Goal: Task Accomplishment & Management: Manage account settings

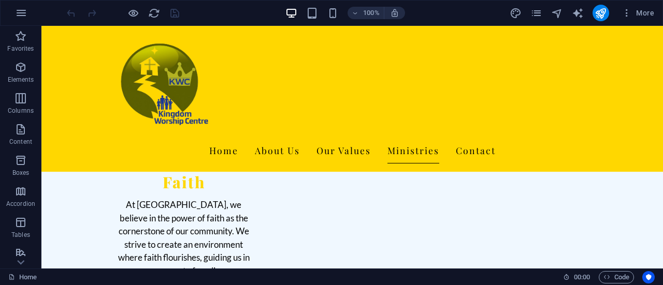
scroll to position [827, 0]
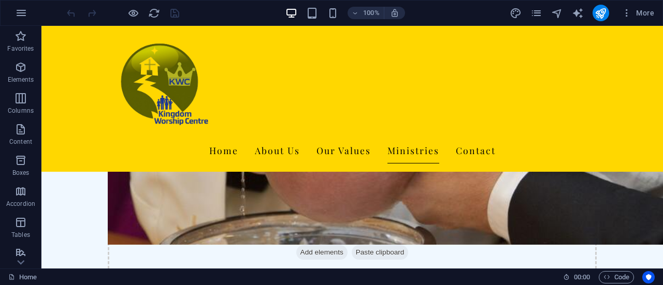
scroll to position [1795, 0]
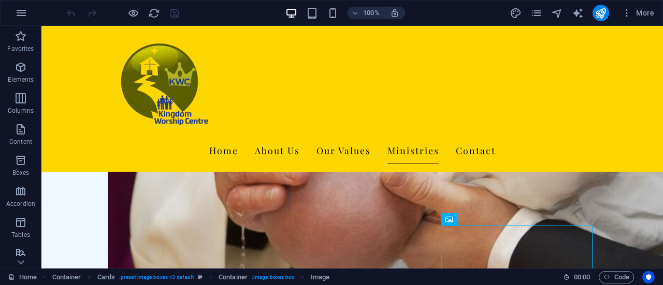
scroll to position [1754, 0]
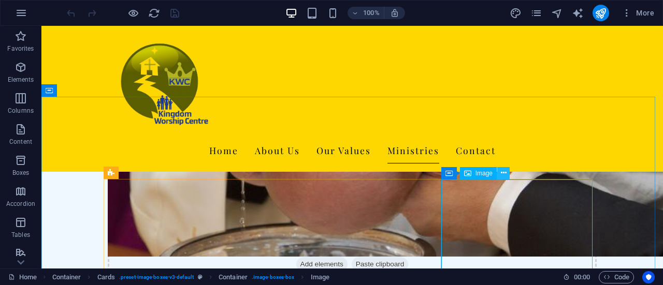
click at [504, 175] on icon at bounding box center [504, 173] width 6 height 11
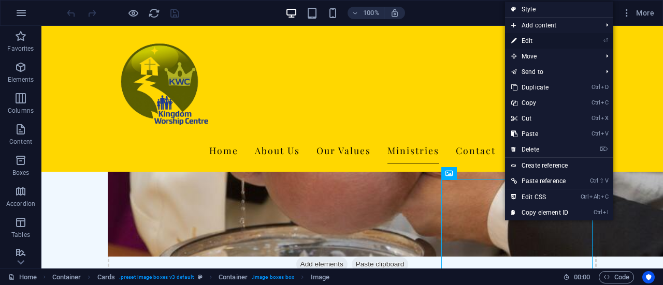
click at [533, 43] on link "⏎ Edit" at bounding box center [539, 41] width 69 height 16
select select "px"
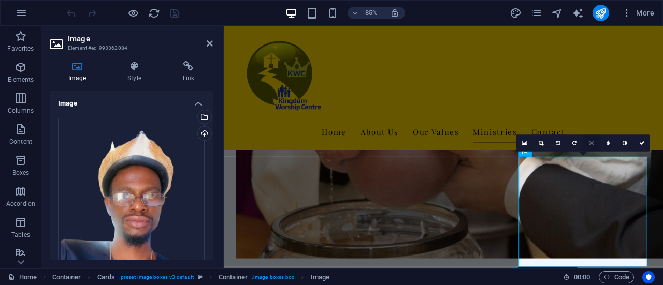
click at [593, 145] on icon at bounding box center [591, 142] width 5 height 5
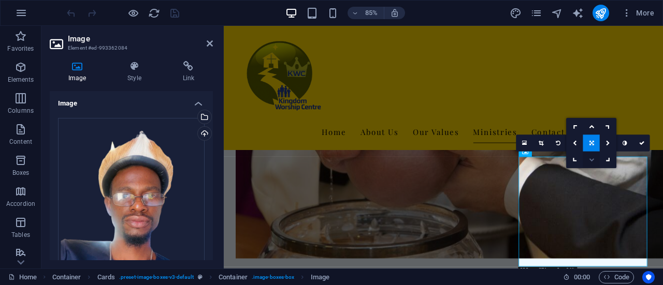
click at [593, 161] on icon at bounding box center [591, 159] width 5 height 5
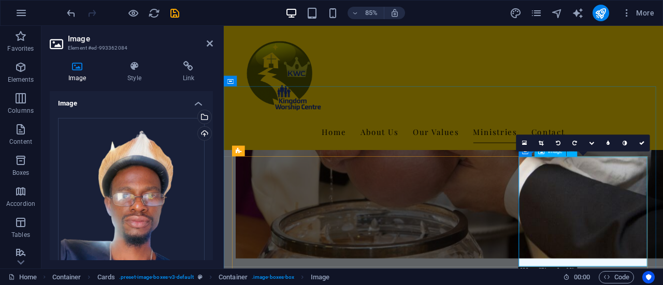
drag, startPoint x: 817, startPoint y: 187, endPoint x: 659, endPoint y: 185, distance: 158.5
click at [589, 142] on icon at bounding box center [591, 142] width 5 height 5
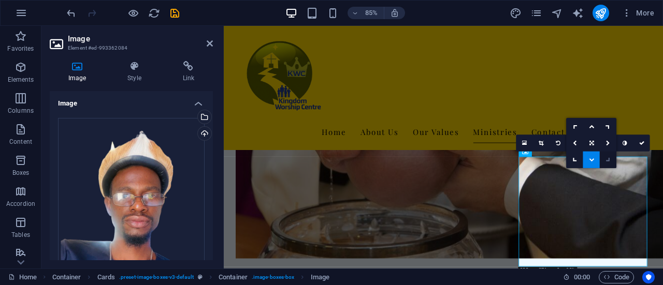
click at [616, 162] on link at bounding box center [608, 159] width 17 height 17
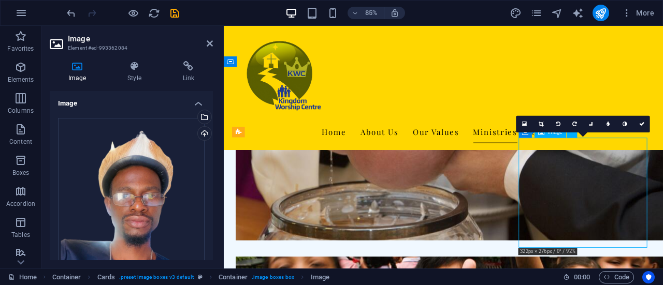
scroll to position [1778, 0]
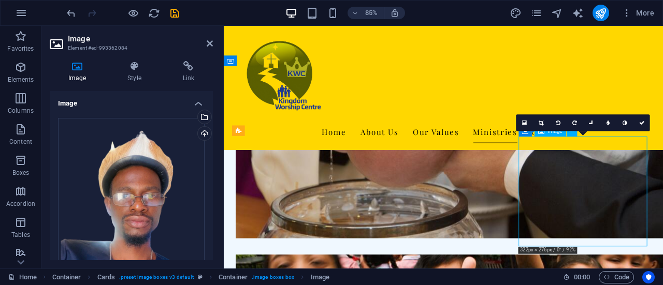
drag, startPoint x: 681, startPoint y: 215, endPoint x: 663, endPoint y: 268, distance: 56.0
click at [592, 123] on icon at bounding box center [592, 123] width 8 height 8
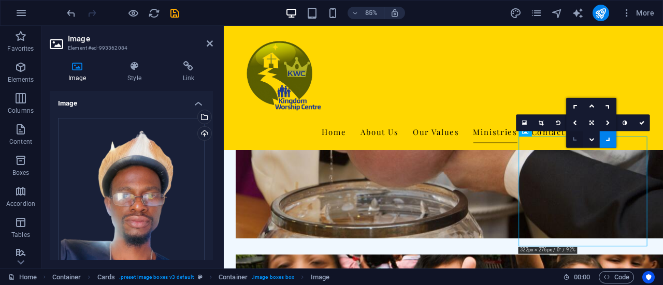
click at [577, 141] on link at bounding box center [574, 139] width 17 height 17
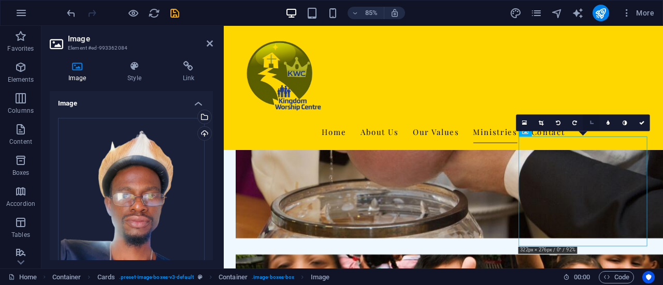
click at [590, 123] on icon at bounding box center [592, 123] width 8 height 8
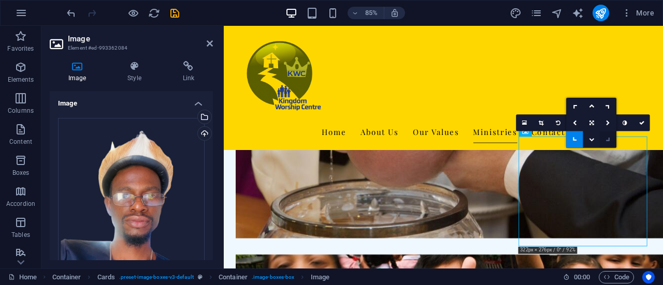
click at [610, 138] on icon at bounding box center [608, 140] width 8 height 8
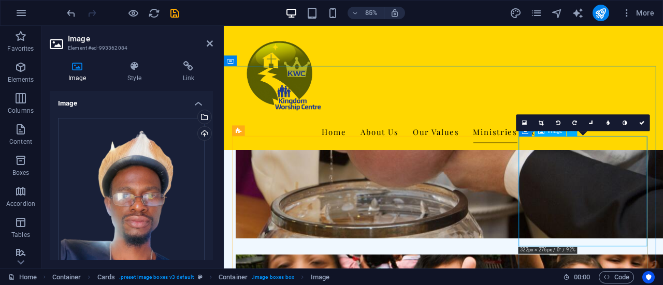
click at [589, 124] on link at bounding box center [591, 122] width 17 height 17
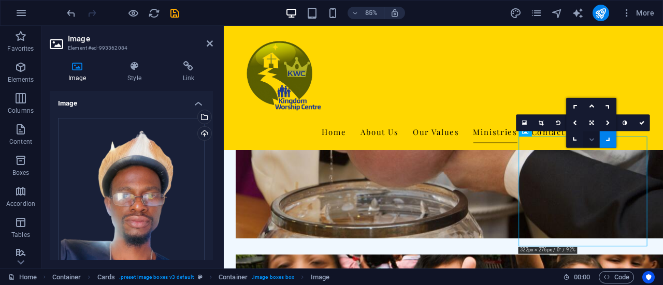
click at [594, 142] on link at bounding box center [591, 139] width 17 height 17
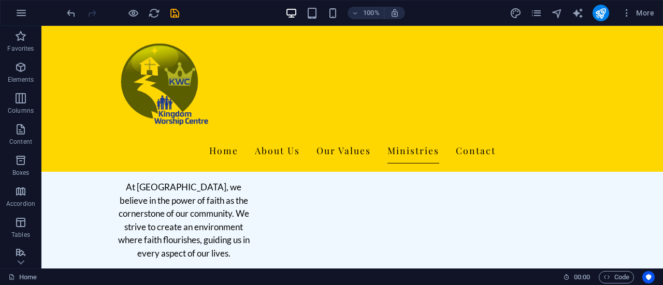
scroll to position [839, 0]
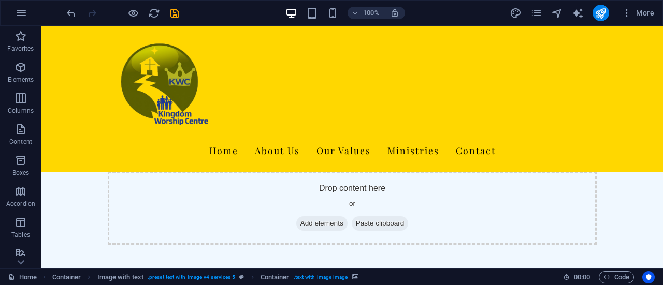
scroll to position [1800, 0]
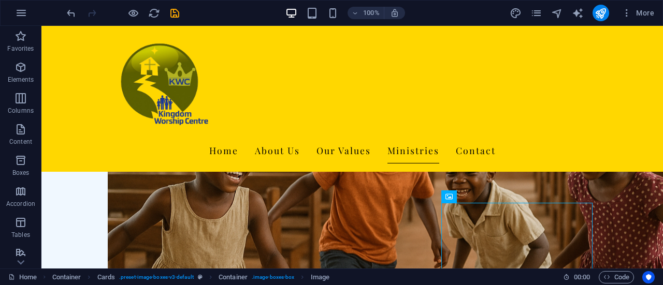
scroll to position [1737, 0]
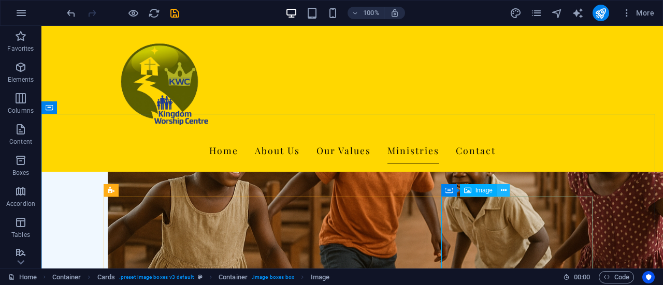
click at [506, 192] on button at bounding box center [503, 190] width 12 height 12
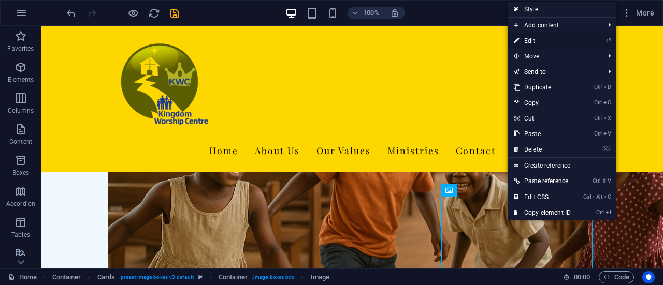
click at [531, 40] on link "⏎ Edit" at bounding box center [541, 41] width 69 height 16
select select "px"
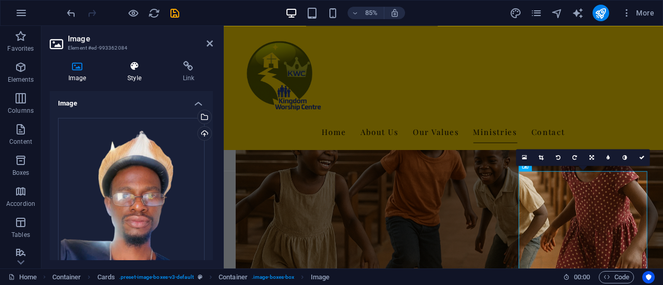
click at [132, 71] on icon at bounding box center [134, 66] width 51 height 10
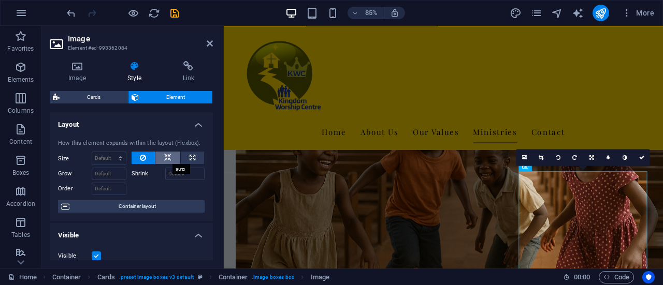
click at [166, 156] on icon at bounding box center [167, 158] width 7 height 12
click at [192, 159] on icon at bounding box center [193, 158] width 6 height 12
type input "100"
select select "%"
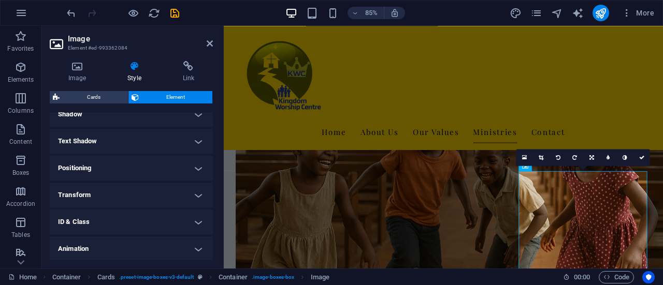
scroll to position [0, 0]
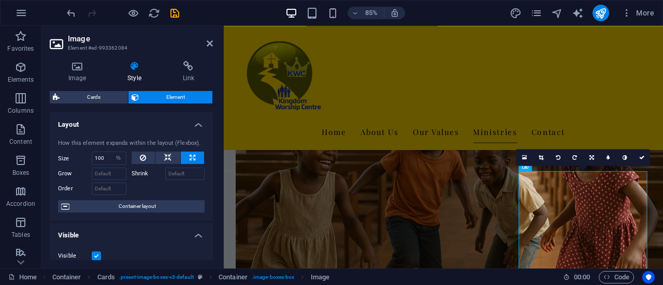
click at [219, 139] on div "Image Style Link Image Drag files here, click to choose files or select files f…" at bounding box center [131, 161] width 180 height 216
click at [209, 46] on icon at bounding box center [210, 43] width 6 height 8
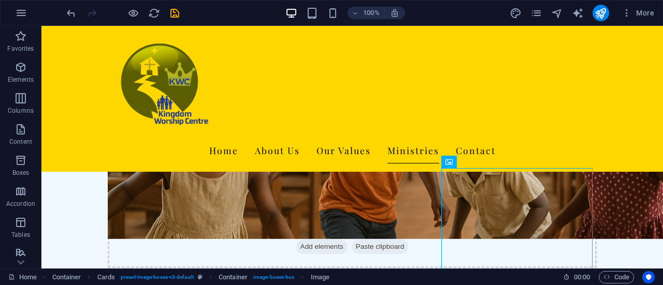
scroll to position [1760, 0]
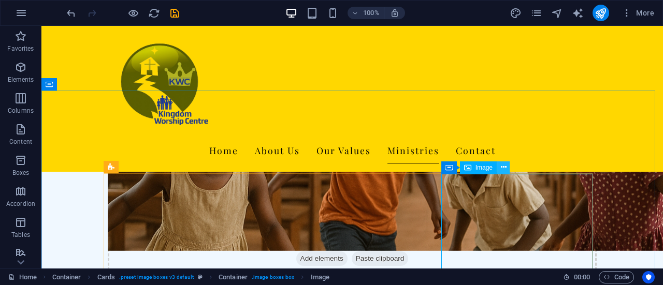
click at [504, 169] on icon at bounding box center [504, 167] width 6 height 11
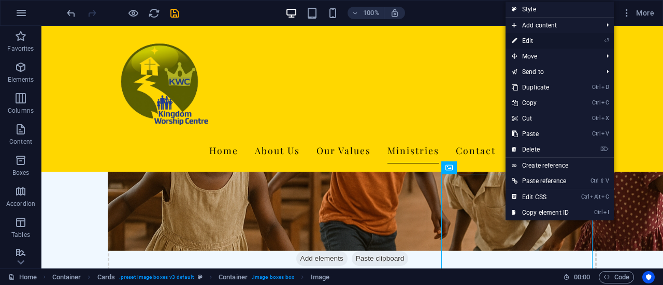
click at [534, 45] on link "⏎ Edit" at bounding box center [539, 41] width 69 height 16
select select "%"
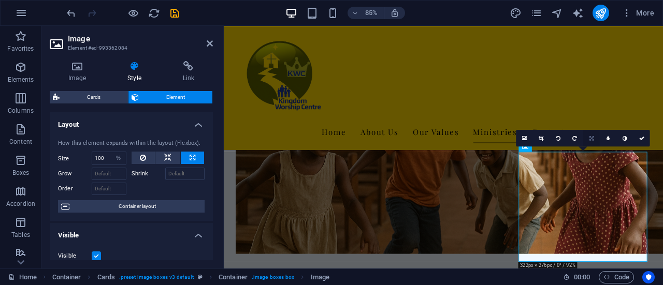
click at [593, 140] on link at bounding box center [591, 137] width 17 height 17
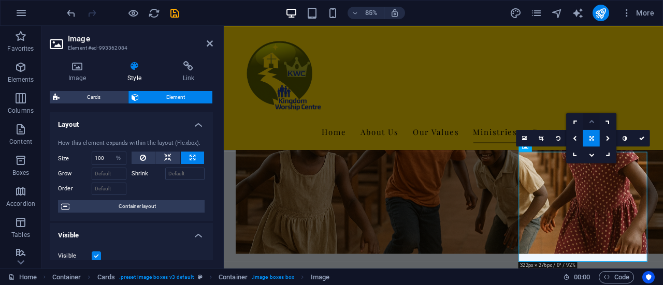
click at [591, 122] on icon at bounding box center [591, 121] width 5 height 5
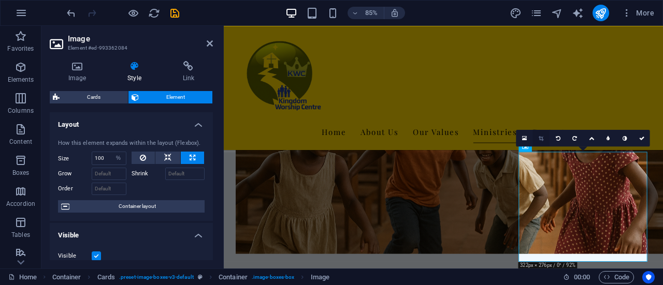
click at [539, 137] on icon at bounding box center [541, 137] width 5 height 5
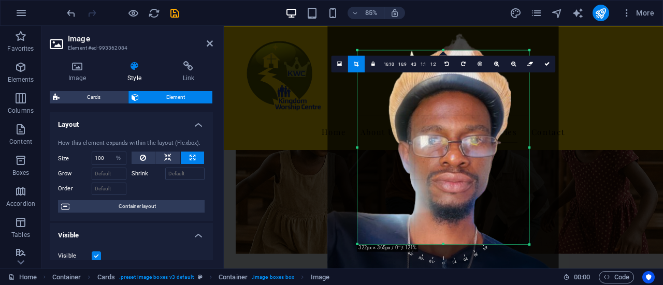
drag, startPoint x: 445, startPoint y: 221, endPoint x: 447, endPoint y: 289, distance: 68.9
click at [447, 285] on html "kingdom Worship Centre Home Favorites Elements Columns Content Boxes Accordion …" at bounding box center [331, 142] width 663 height 285
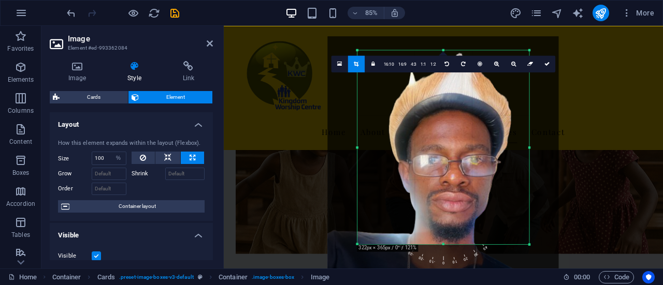
drag, startPoint x: 442, startPoint y: 50, endPoint x: 448, endPoint y: 27, distance: 23.6
click at [448, 50] on div "180 170 160 150 140 130 120 110 100 90 80 70 60 50 40 30 20 10 0 -10 -20 -30 -4…" at bounding box center [443, 147] width 172 height 194
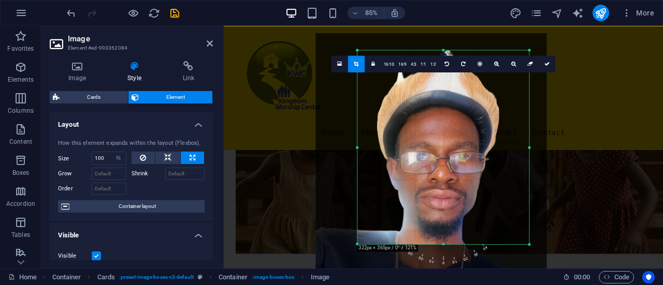
drag, startPoint x: 443, startPoint y: 118, endPoint x: 424, endPoint y: 112, distance: 20.0
click at [424, 112] on div at bounding box center [431, 187] width 231 height 308
click at [390, 71] on link "16:10" at bounding box center [389, 64] width 14 height 17
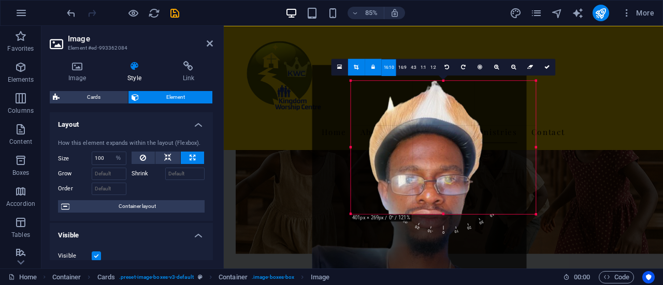
drag, startPoint x: 445, startPoint y: 199, endPoint x: 410, endPoint y: 230, distance: 46.6
click at [410, 214] on div "180 170 160 150 140 130 120 110 100 90 80 70 60 50 40 30 20 10 0 -10 -20 -30 -4…" at bounding box center [443, 147] width 185 height 133
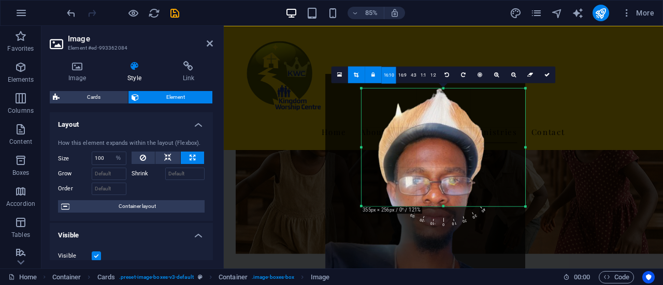
click at [388, 76] on link "16:10" at bounding box center [389, 75] width 14 height 17
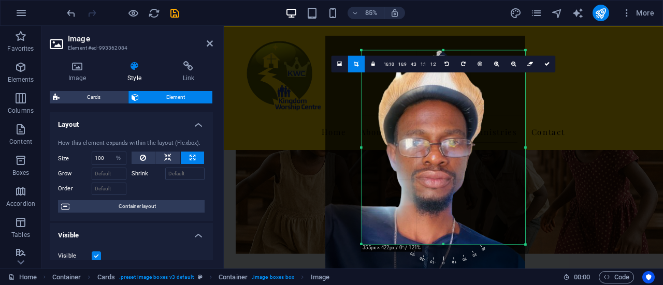
drag, startPoint x: 446, startPoint y: 206, endPoint x: 430, endPoint y: 309, distance: 104.8
click at [430, 285] on html "kingdom Worship Centre Home Favorites Elements Columns Content Boxes Accordion …" at bounding box center [331, 142] width 663 height 285
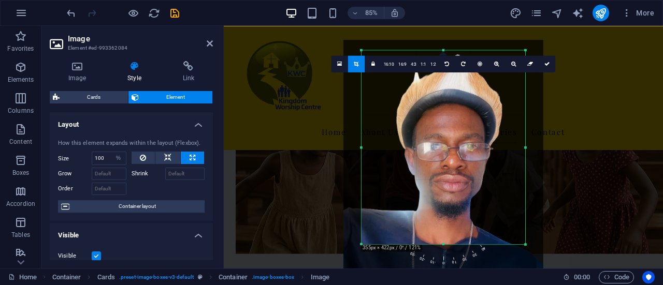
drag, startPoint x: 421, startPoint y: 209, endPoint x: 437, endPoint y: 211, distance: 15.7
click at [437, 211] on div at bounding box center [443, 172] width 200 height 266
click at [512, 67] on link at bounding box center [513, 63] width 17 height 17
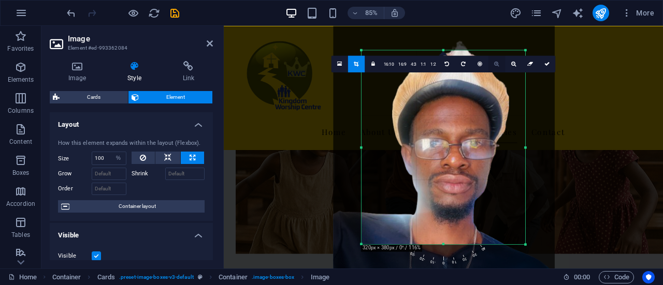
click at [500, 66] on link at bounding box center [496, 63] width 17 height 17
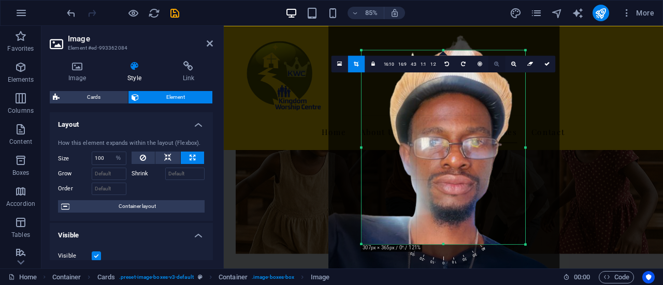
click at [497, 66] on icon at bounding box center [497, 63] width 5 height 5
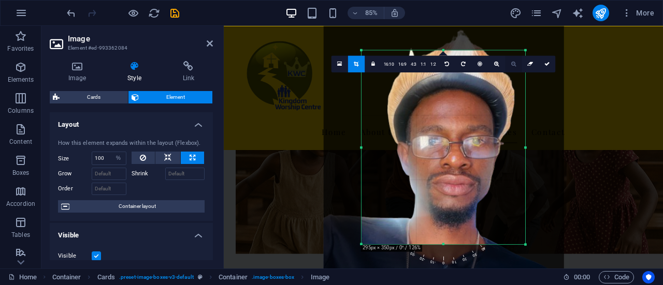
click at [511, 64] on icon at bounding box center [513, 63] width 5 height 5
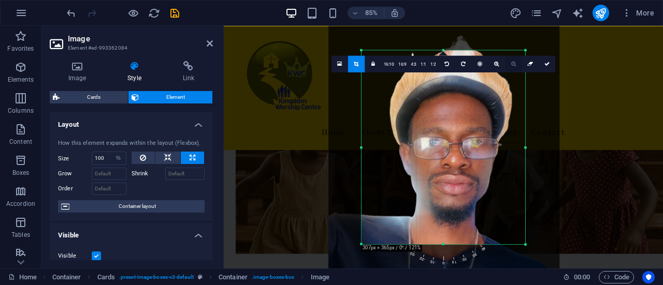
click at [511, 64] on icon at bounding box center [513, 63] width 5 height 5
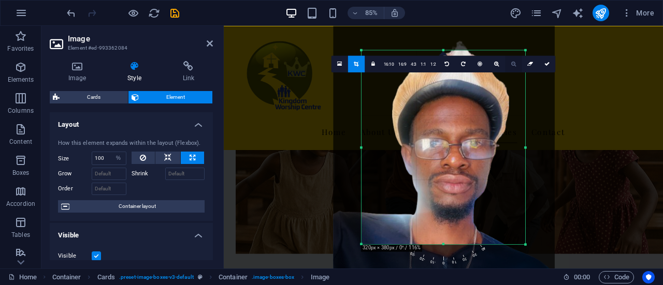
click at [511, 64] on icon at bounding box center [513, 63] width 5 height 5
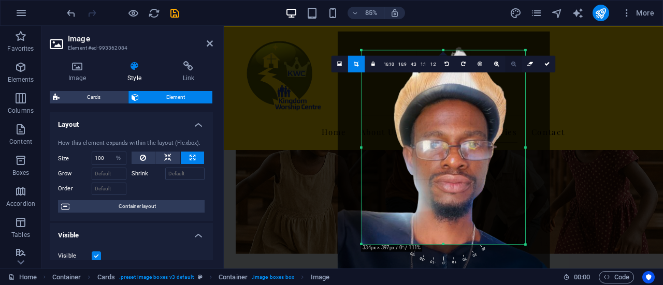
click at [511, 64] on icon at bounding box center [513, 63] width 5 height 5
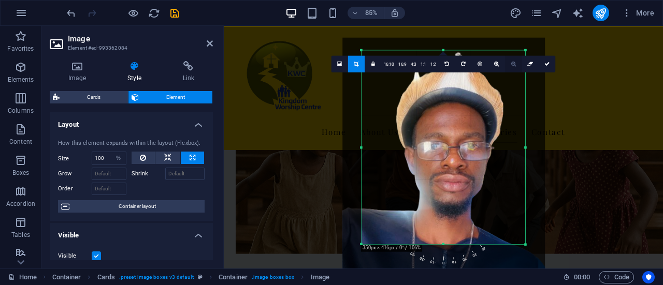
click at [511, 64] on icon at bounding box center [513, 63] width 5 height 5
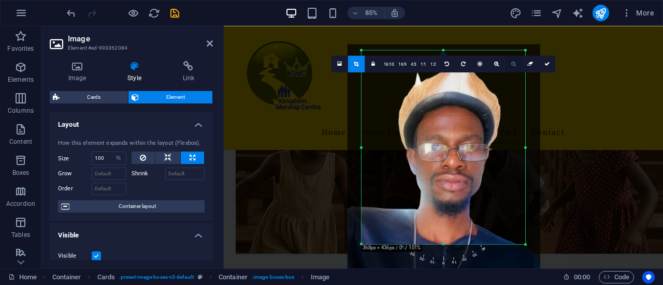
click at [511, 64] on icon at bounding box center [513, 63] width 5 height 5
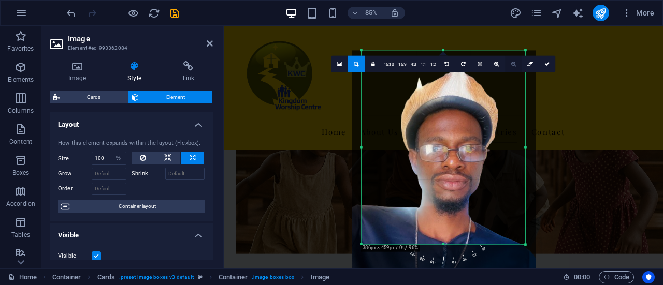
click at [511, 64] on icon at bounding box center [513, 63] width 5 height 5
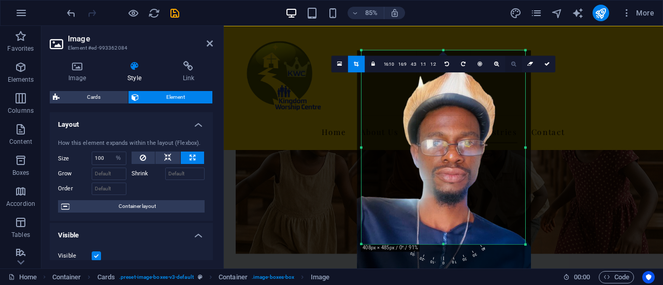
click at [515, 70] on link at bounding box center [513, 63] width 17 height 17
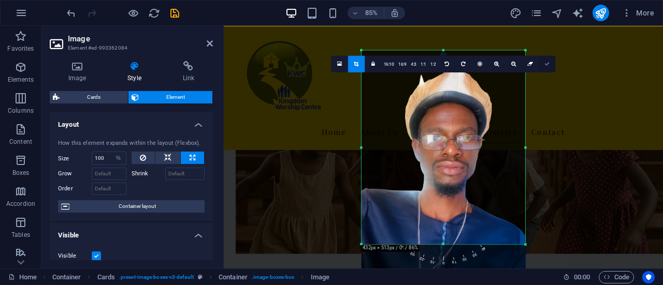
click at [548, 68] on link at bounding box center [547, 63] width 17 height 17
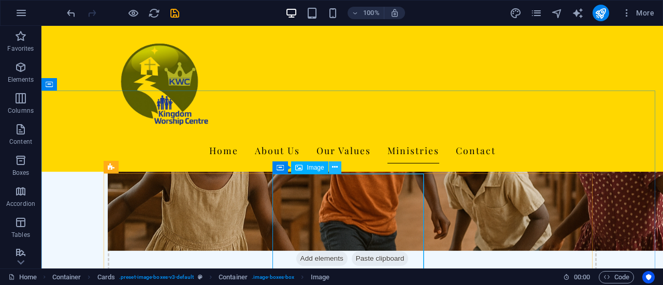
click at [338, 171] on button at bounding box center [335, 168] width 12 height 12
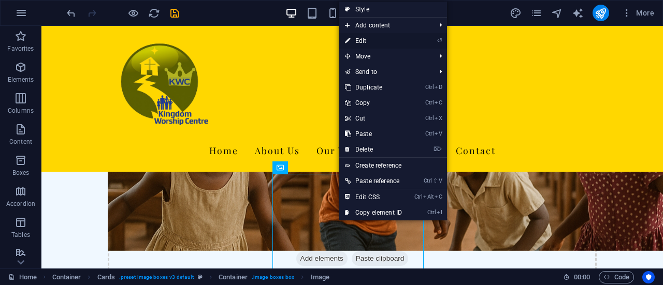
click at [368, 42] on link "⏎ Edit" at bounding box center [373, 41] width 69 height 16
select select "px"
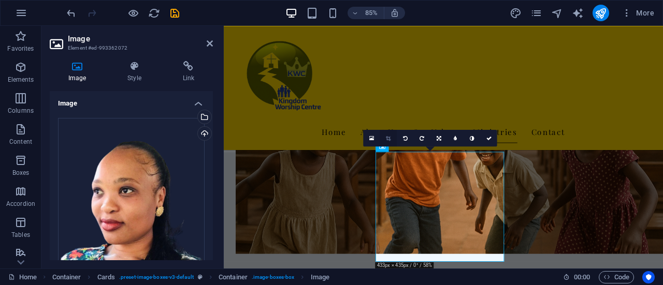
click at [393, 140] on link at bounding box center [388, 137] width 17 height 17
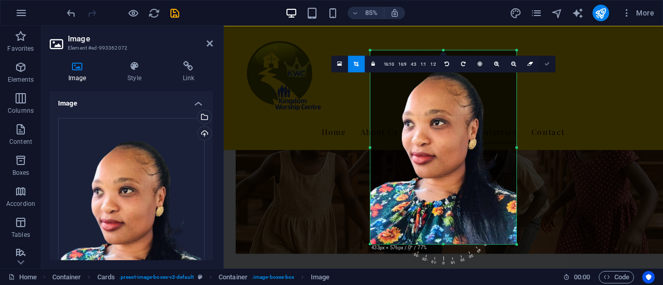
click at [544, 66] on icon at bounding box center [546, 63] width 5 height 5
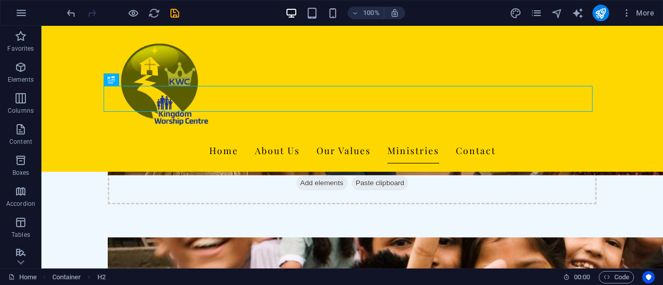
scroll to position [1783, 0]
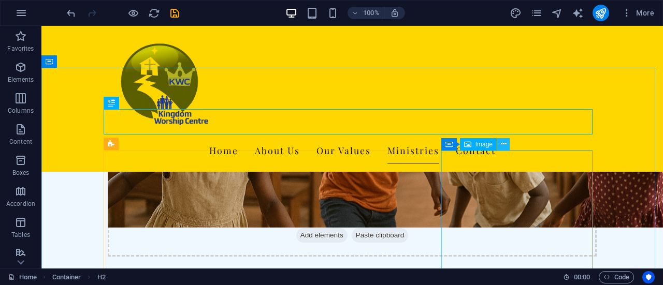
click at [505, 147] on icon at bounding box center [504, 144] width 6 height 11
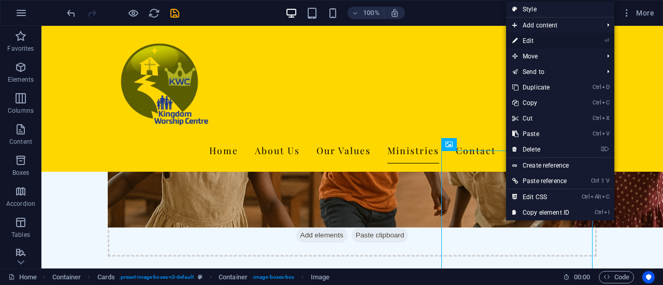
click at [526, 41] on link "⏎ Edit" at bounding box center [540, 41] width 69 height 16
select select "%"
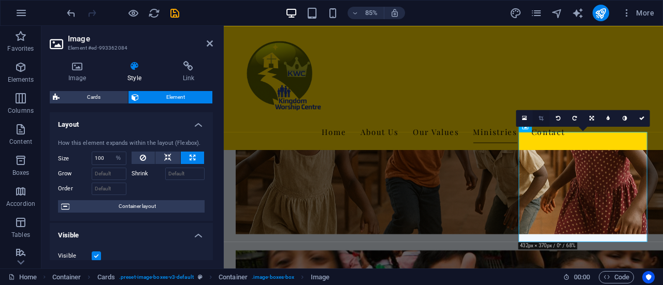
click at [545, 122] on link at bounding box center [541, 118] width 17 height 17
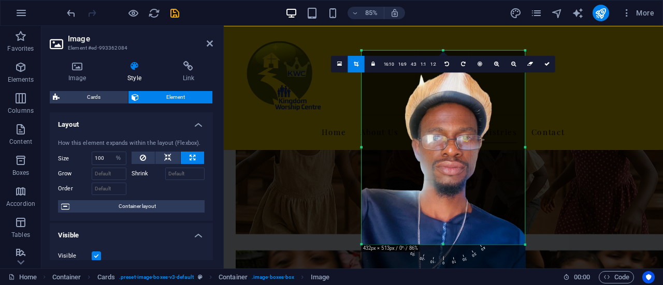
click at [549, 61] on link at bounding box center [547, 63] width 17 height 17
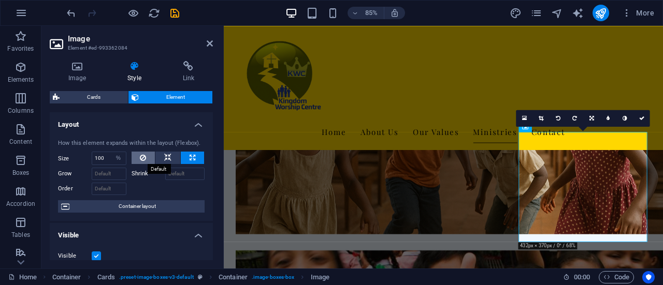
click at [140, 156] on icon at bounding box center [143, 158] width 6 height 12
select select "DISABLED_OPTION_VALUE"
click at [546, 124] on link at bounding box center [541, 118] width 17 height 17
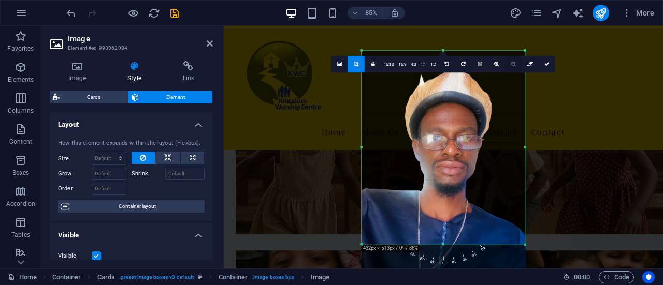
click at [511, 68] on link at bounding box center [513, 63] width 17 height 17
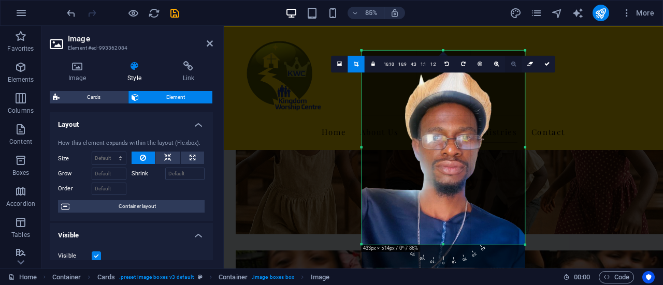
click at [511, 68] on link at bounding box center [513, 63] width 17 height 17
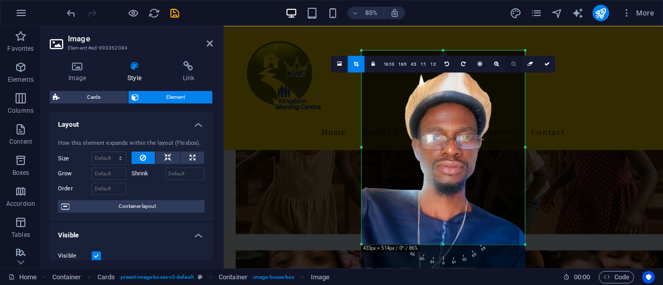
click at [511, 68] on link at bounding box center [513, 63] width 17 height 17
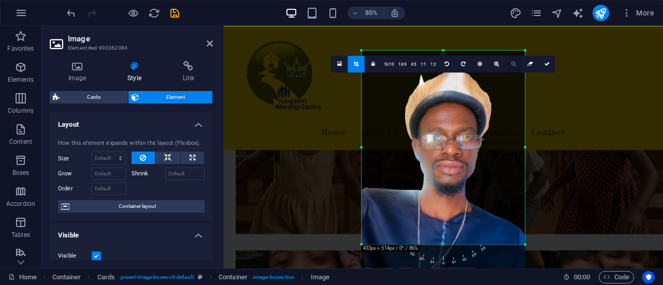
click at [511, 68] on link at bounding box center [513, 63] width 17 height 17
click at [547, 68] on link at bounding box center [547, 63] width 17 height 17
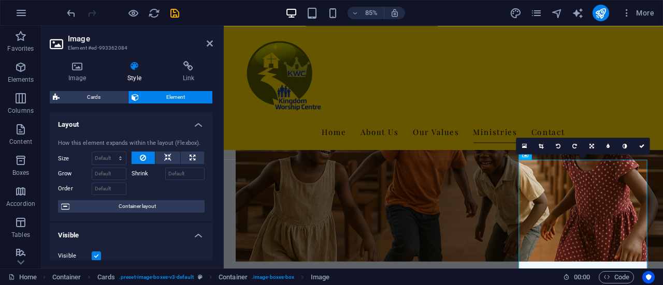
scroll to position [1741, 0]
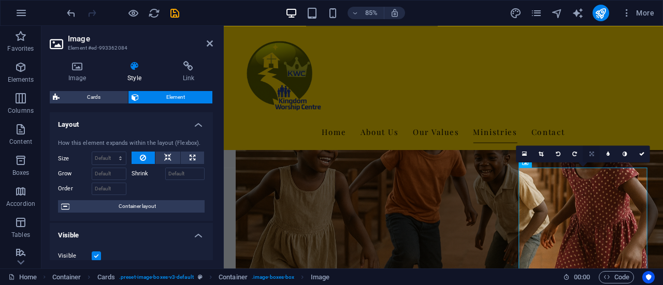
click at [591, 155] on icon at bounding box center [591, 153] width 5 height 5
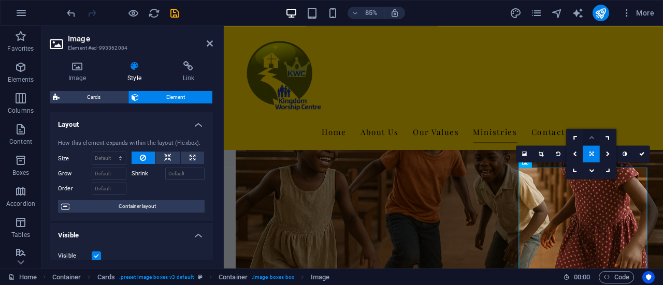
click at [590, 140] on link at bounding box center [591, 137] width 17 height 17
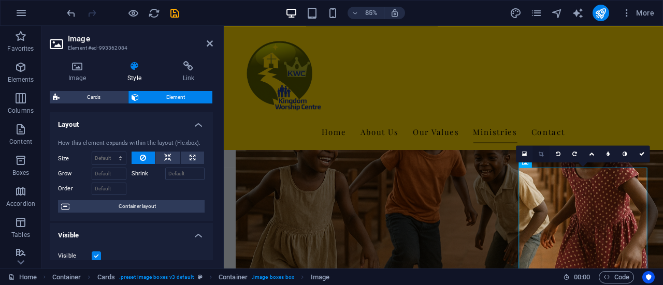
click at [546, 159] on link at bounding box center [541, 154] width 17 height 17
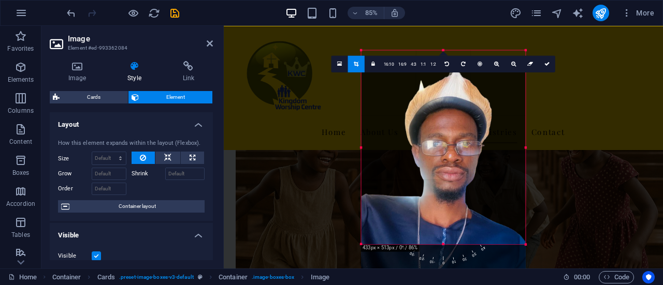
drag, startPoint x: 458, startPoint y: 122, endPoint x: 458, endPoint y: 129, distance: 6.8
click at [458, 129] on div at bounding box center [443, 165] width 164 height 219
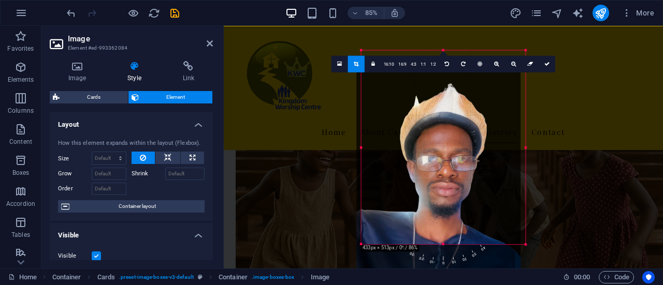
drag, startPoint x: 452, startPoint y: 122, endPoint x: 446, endPoint y: 147, distance: 25.5
click at [446, 147] on div at bounding box center [438, 180] width 164 height 219
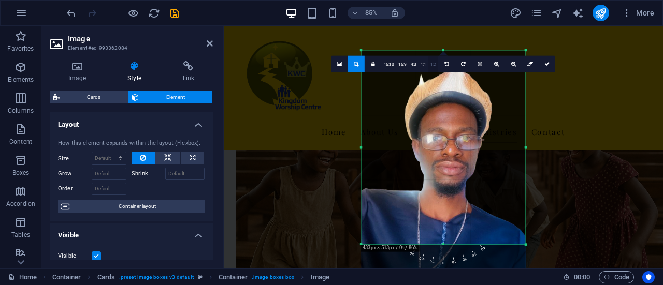
click at [433, 72] on link "1:2" at bounding box center [433, 64] width 10 height 17
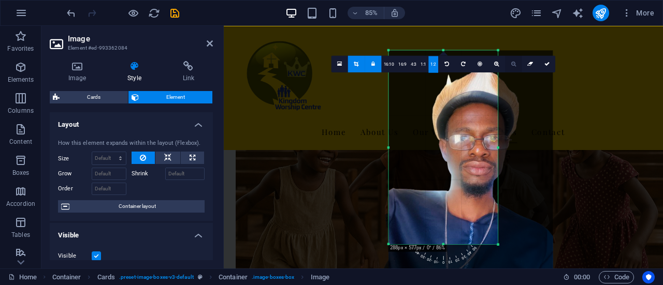
click at [511, 67] on link at bounding box center [513, 63] width 17 height 17
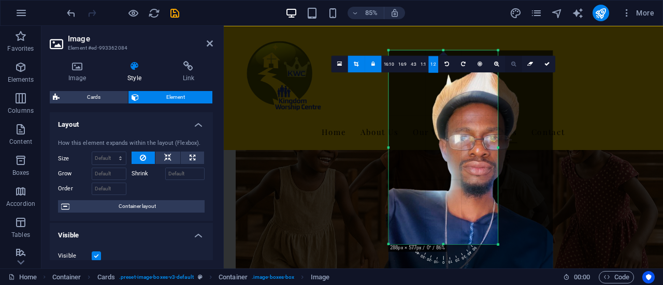
click at [511, 67] on link at bounding box center [513, 63] width 17 height 17
click at [497, 67] on link at bounding box center [496, 63] width 17 height 17
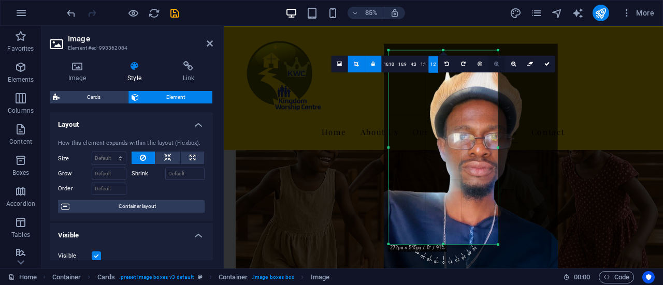
click at [497, 67] on link at bounding box center [496, 63] width 17 height 17
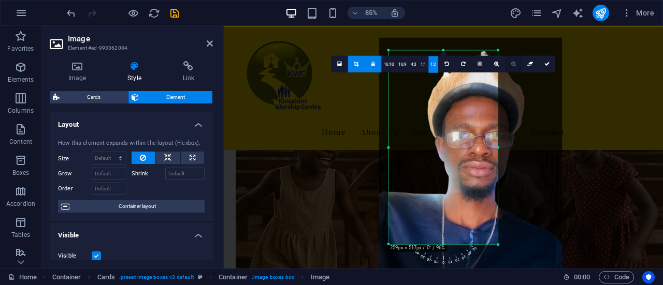
click at [514, 66] on icon at bounding box center [513, 63] width 5 height 5
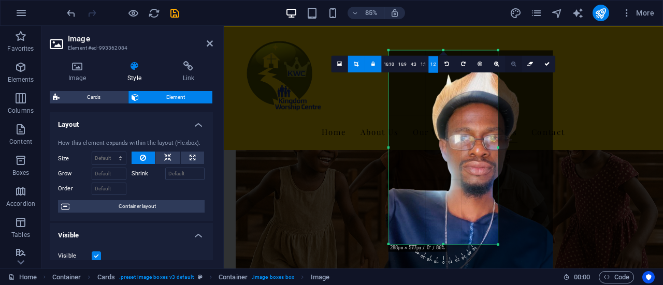
click at [514, 66] on icon at bounding box center [513, 63] width 5 height 5
drag, startPoint x: 514, startPoint y: 66, endPoint x: 483, endPoint y: 65, distance: 31.1
click at [483, 65] on div "16:10 16:9 4:3 1:1 1:2 0" at bounding box center [443, 63] width 224 height 17
click at [483, 65] on link at bounding box center [480, 63] width 17 height 17
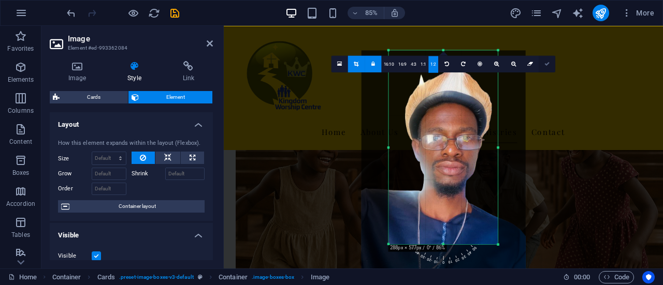
click at [547, 68] on link at bounding box center [547, 63] width 17 height 17
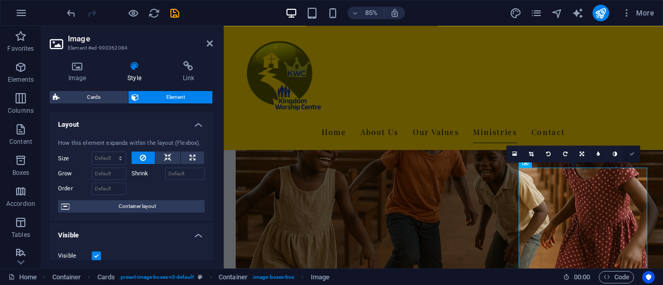
click at [637, 156] on link at bounding box center [631, 154] width 17 height 17
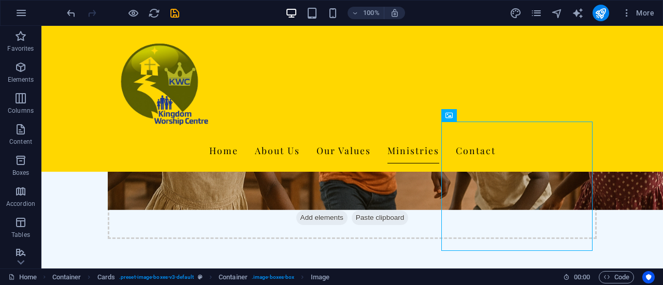
scroll to position [1795, 0]
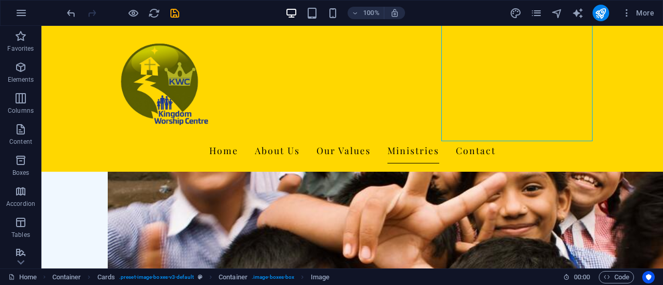
scroll to position [1927, 0]
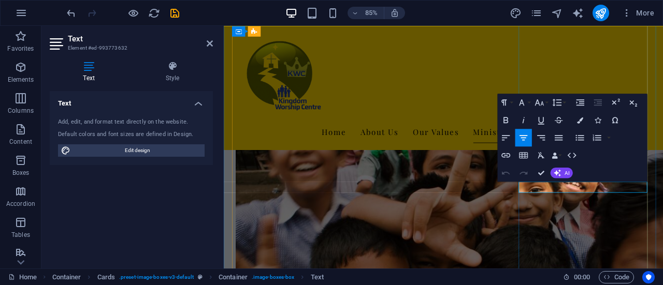
drag, startPoint x: 685, startPoint y: 220, endPoint x: 601, endPoint y: 218, distance: 83.4
click at [542, 102] on icon "button" at bounding box center [539, 102] width 9 height 6
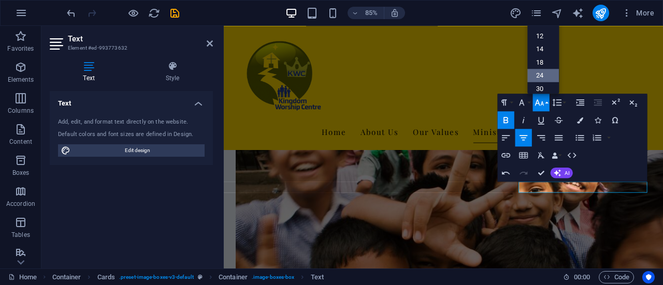
click at [545, 78] on link "24" at bounding box center [544, 74] width 32 height 13
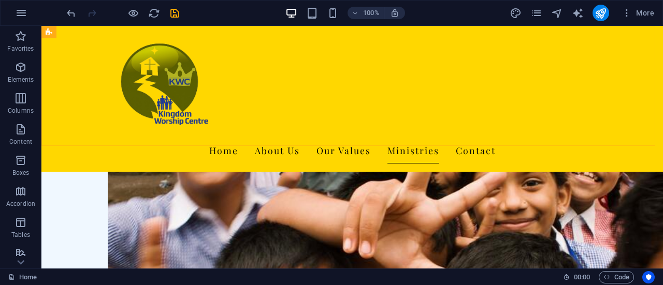
click at [622, 142] on div "Home About Us Our Values Ministries Contact" at bounding box center [351, 99] width 621 height 146
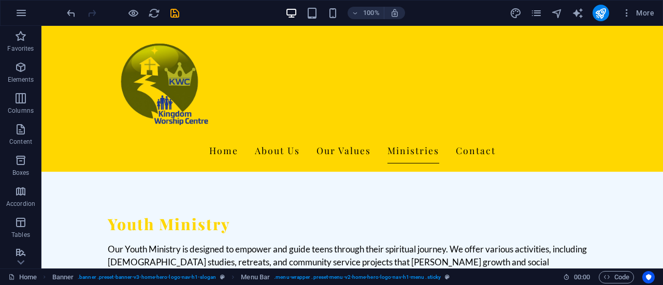
scroll to position [2136, 0]
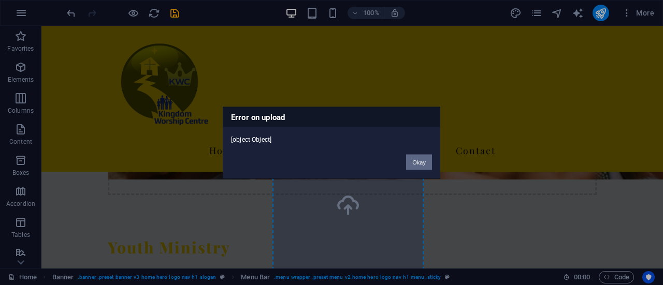
click at [421, 162] on button "Okay" at bounding box center [419, 162] width 26 height 16
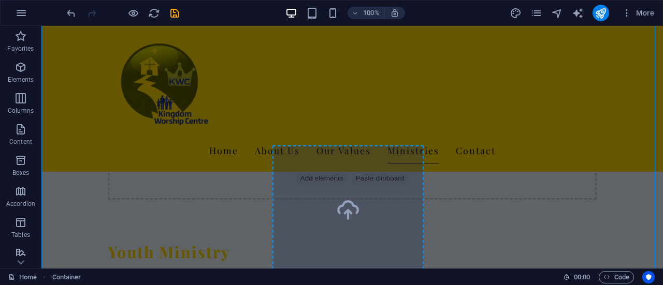
scroll to position [2138, 0]
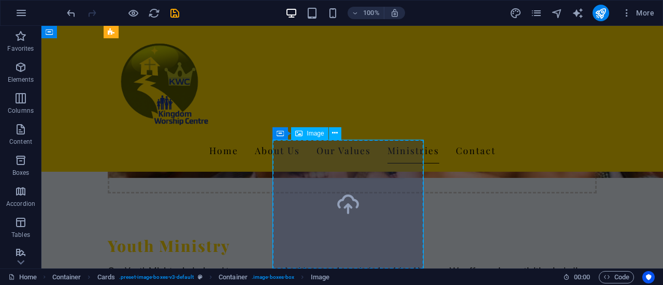
select select "vw"
select select "px"
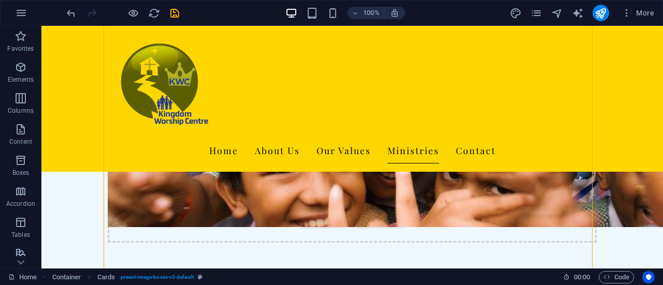
scroll to position [2187, 0]
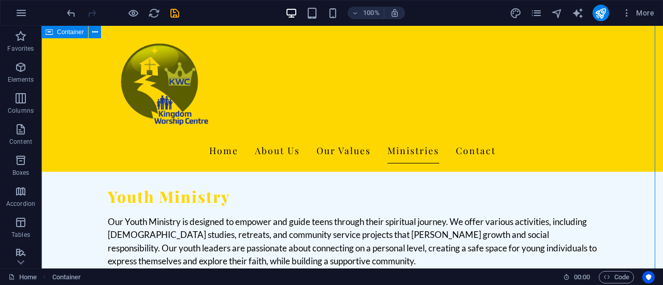
drag, startPoint x: 652, startPoint y: 178, endPoint x: 652, endPoint y: 169, distance: 9.3
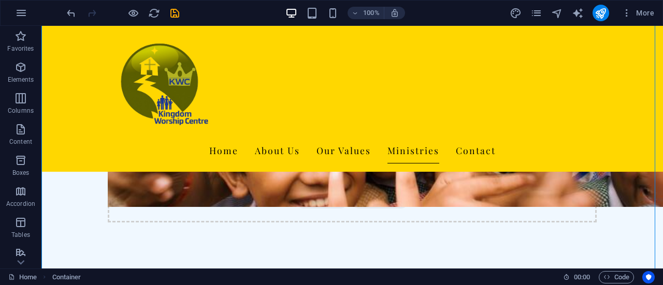
scroll to position [2103, 0]
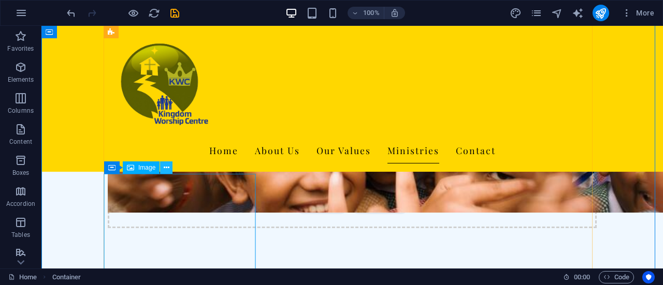
click at [164, 169] on icon at bounding box center [167, 168] width 6 height 11
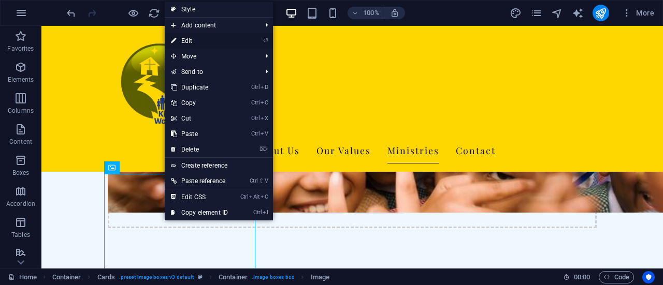
click at [198, 41] on link "⏎ Edit" at bounding box center [199, 41] width 69 height 16
select select "vw"
select select "px"
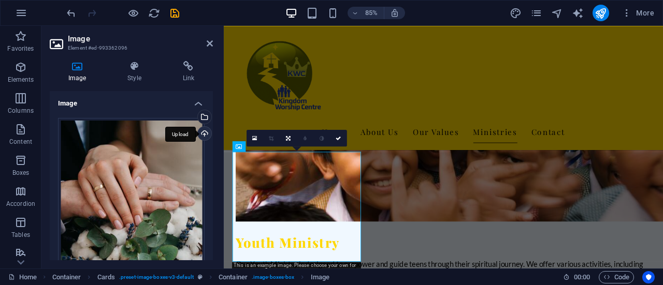
click at [204, 134] on div "Upload" at bounding box center [204, 135] width 16 height 16
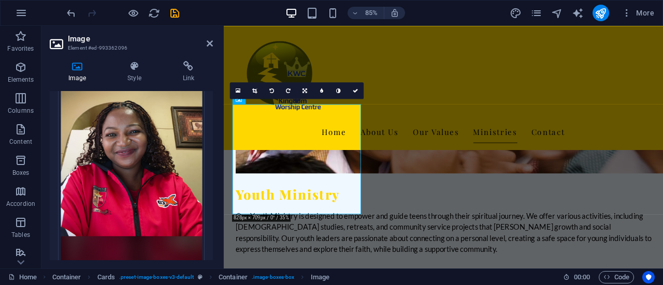
scroll to position [132, 0]
click at [0, 0] on input "Fit image Automatically fit image to a fixed width and height" at bounding box center [0, 0] width 0 height 0
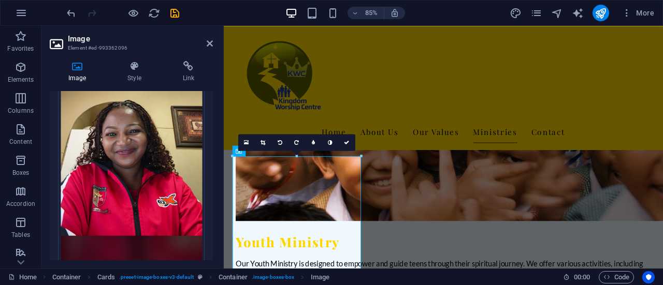
scroll to position [2067, 0]
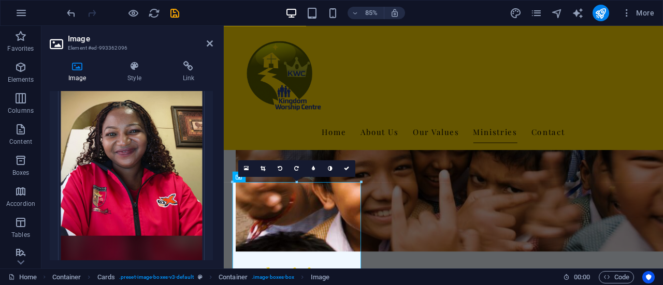
click at [297, 177] on div "16:10 16:9 4:3 1:1 1:2 0" at bounding box center [296, 168] width 117 height 17
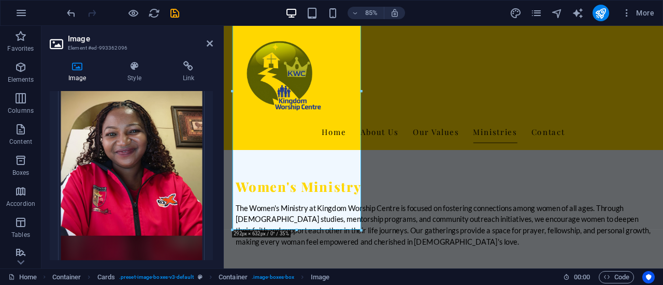
scroll to position [2338, 0]
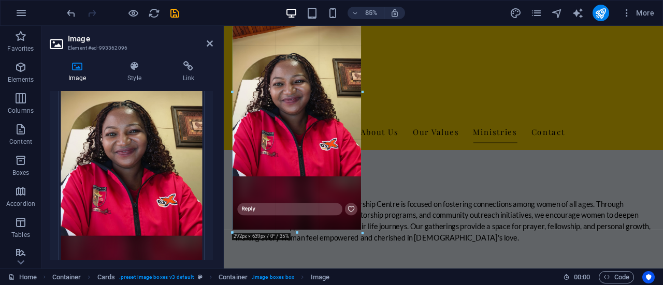
click at [294, 233] on div at bounding box center [297, 232] width 130 height 3
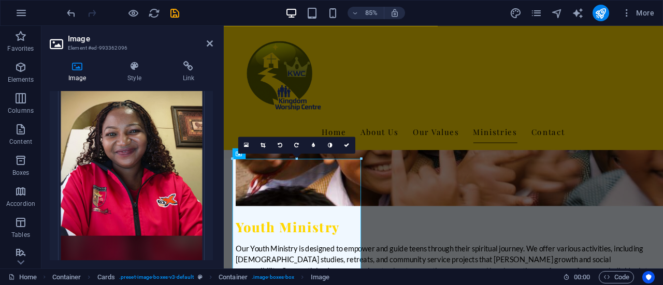
scroll to position [2090, 0]
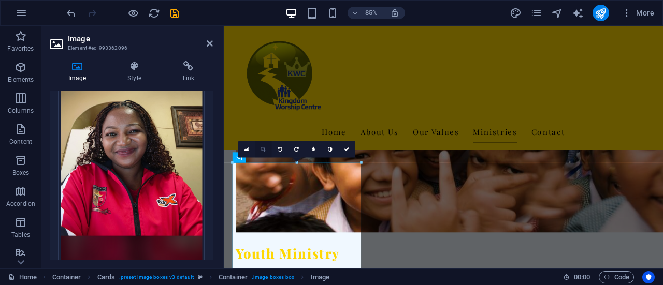
click at [261, 150] on icon at bounding box center [262, 149] width 5 height 5
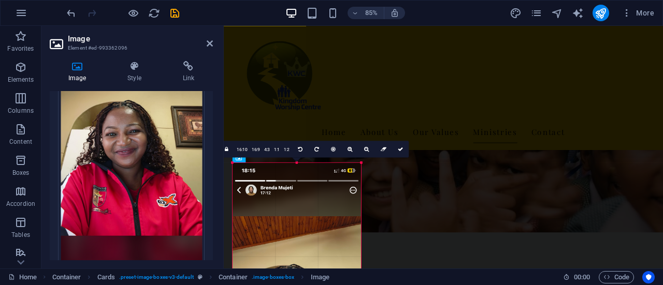
click at [296, 161] on div at bounding box center [296, 162] width 128 height 3
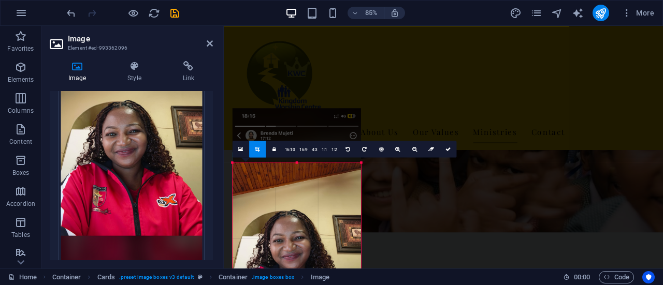
drag, startPoint x: 296, startPoint y: 161, endPoint x: 315, endPoint y: 225, distance: 67.0
click at [315, 225] on div "180 170 160 150 140 130 120 110 100 90 80 70 60 50 40 30 20 10 0 -10 -20 -30 -4…" at bounding box center [296, 276] width 128 height 227
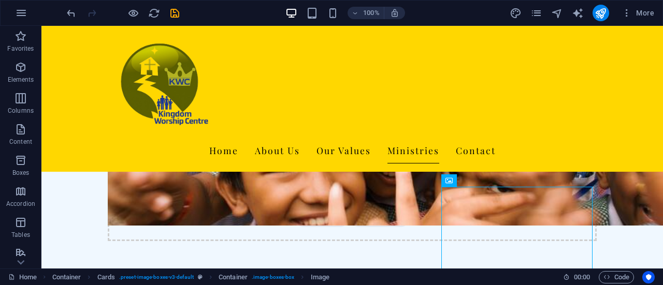
drag, startPoint x: 504, startPoint y: 250, endPoint x: 619, endPoint y: 200, distance: 125.0
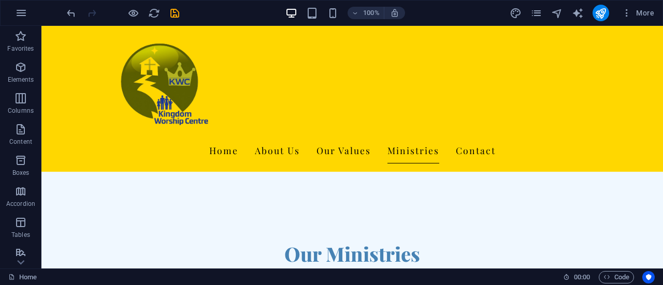
scroll to position [1267, 0]
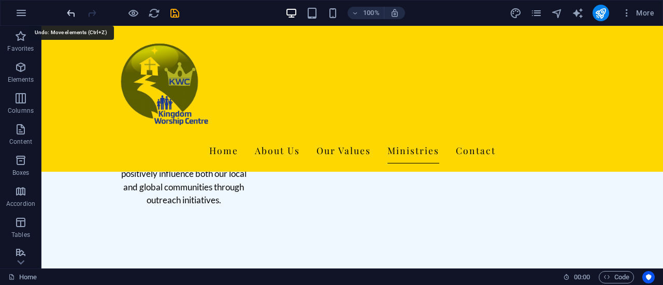
click at [70, 13] on icon "undo" at bounding box center [71, 13] width 12 height 12
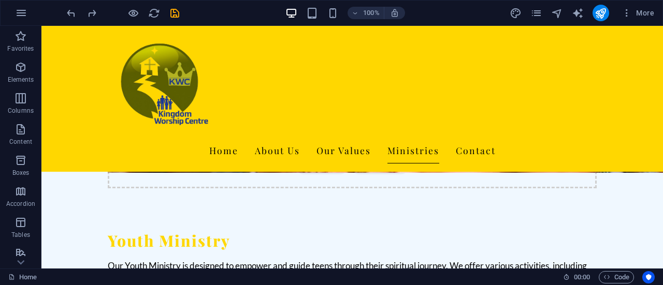
scroll to position [2155, 0]
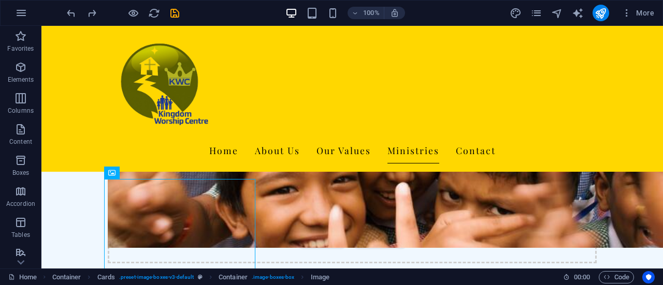
scroll to position [2050, 0]
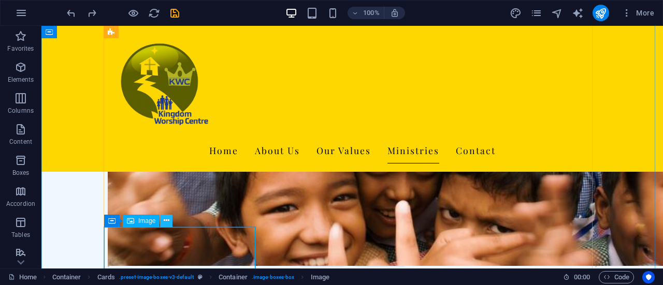
click at [164, 225] on icon at bounding box center [167, 220] width 6 height 11
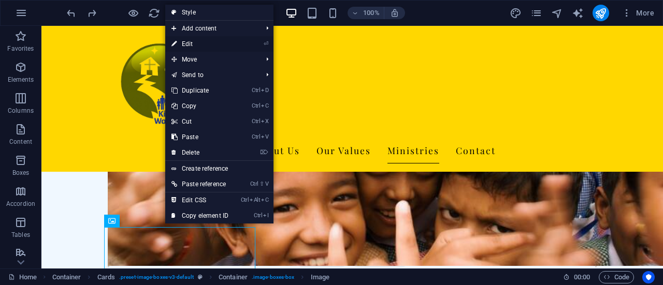
click at [190, 47] on link "⏎ Edit" at bounding box center [199, 44] width 69 height 16
select select "vw"
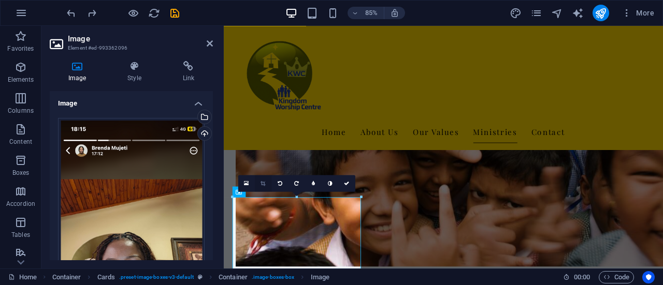
click at [266, 188] on link at bounding box center [263, 183] width 17 height 17
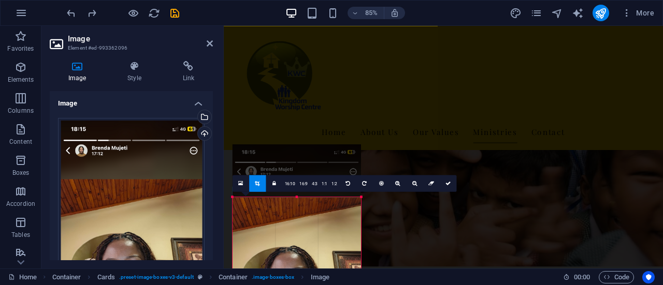
drag, startPoint x: 297, startPoint y: 197, endPoint x: 314, endPoint y: 259, distance: 64.9
click at [257, 190] on link at bounding box center [257, 183] width 17 height 17
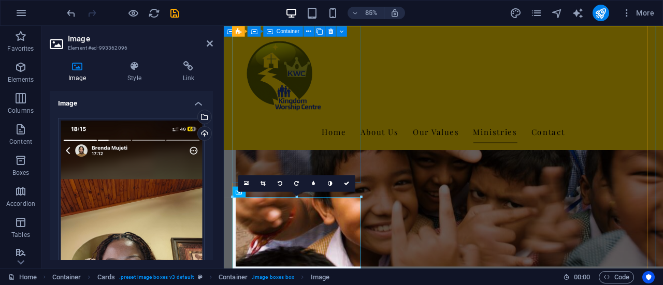
drag, startPoint x: 737, startPoint y: 192, endPoint x: 346, endPoint y: 179, distance: 391.7
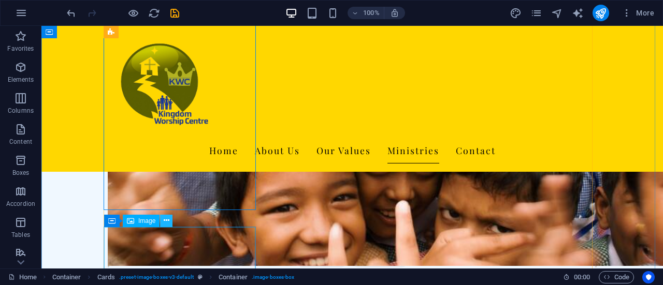
click at [167, 221] on icon at bounding box center [167, 220] width 6 height 11
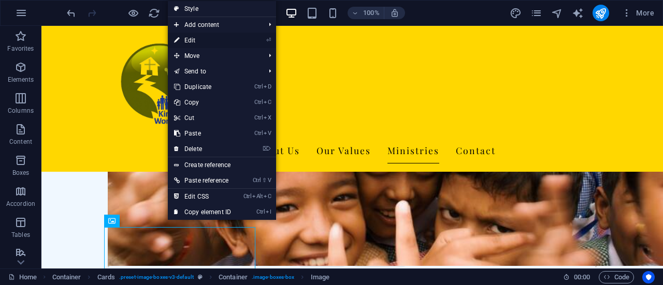
click at [203, 44] on link "⏎ Edit" at bounding box center [202, 41] width 69 height 16
select select "vw"
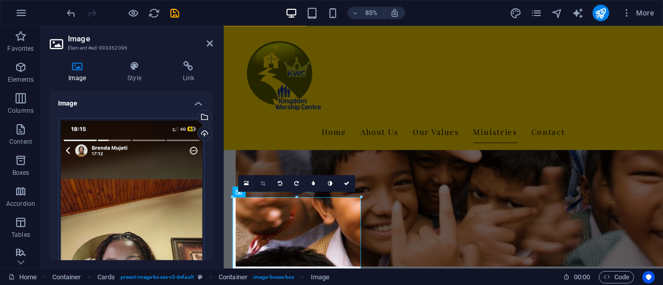
click at [264, 182] on icon at bounding box center [262, 183] width 5 height 5
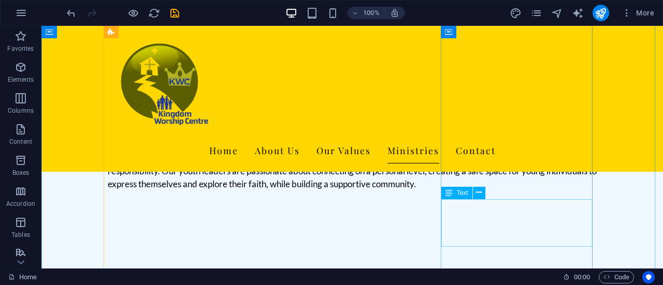
scroll to position [2259, 0]
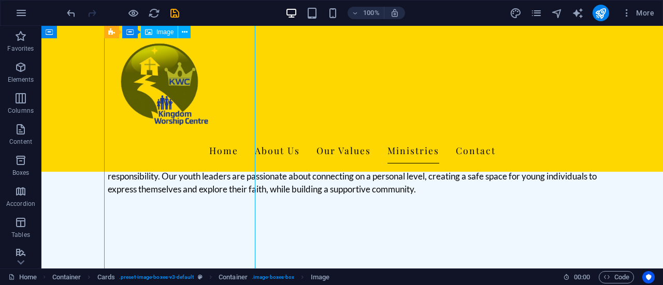
select select "vw"
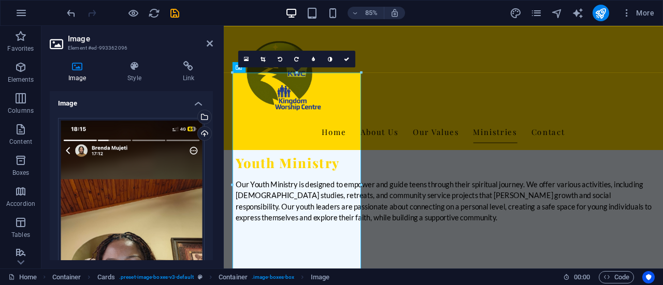
scroll to position [2171, 0]
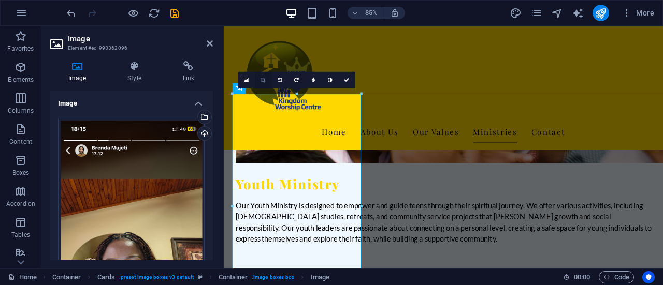
click at [262, 81] on icon at bounding box center [262, 80] width 5 height 5
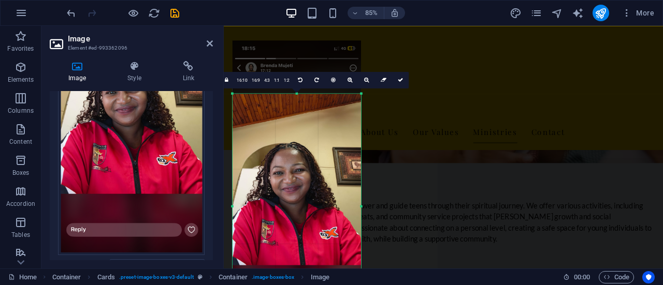
scroll to position [175, 0]
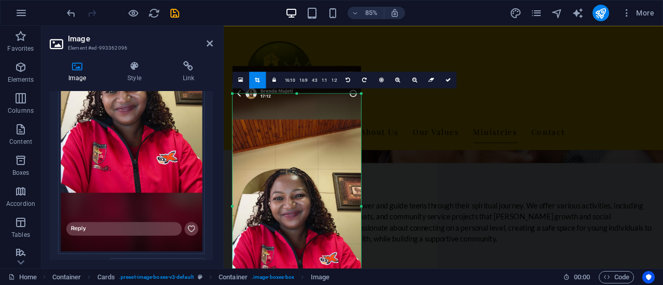
drag, startPoint x: 317, startPoint y: 243, endPoint x: 320, endPoint y: 264, distance: 20.9
click at [320, 264] on div at bounding box center [296, 205] width 128 height 278
click at [448, 80] on icon at bounding box center [447, 80] width 5 height 5
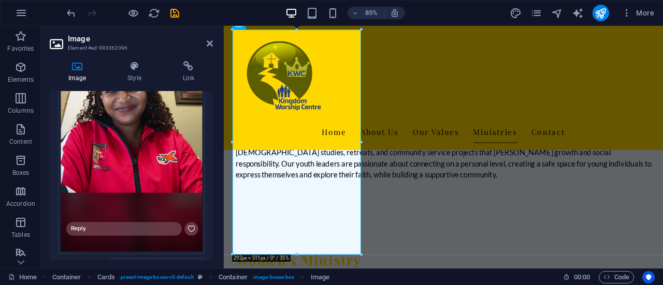
scroll to position [2262, 0]
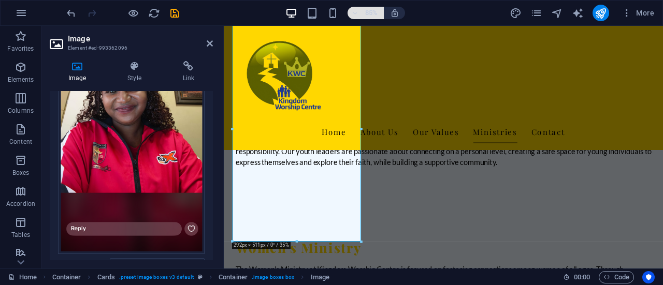
click at [356, 12] on icon "button" at bounding box center [355, 13] width 7 height 7
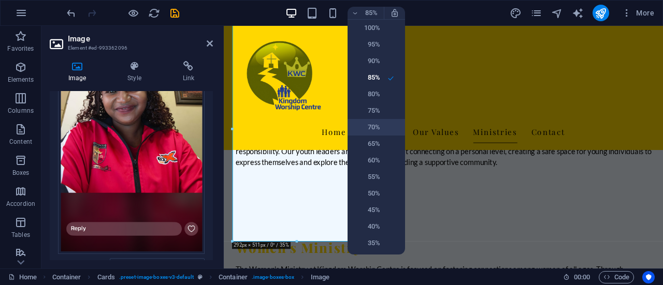
click at [375, 127] on h6 "70%" at bounding box center [367, 127] width 26 height 12
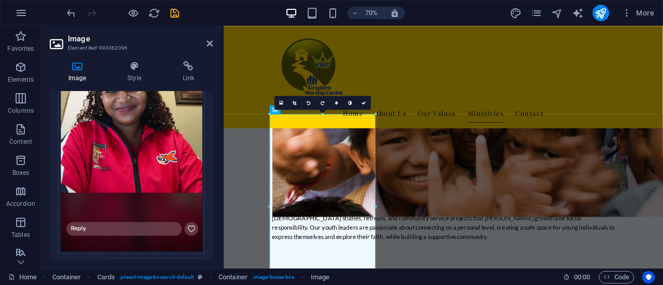
scroll to position [2125, 0]
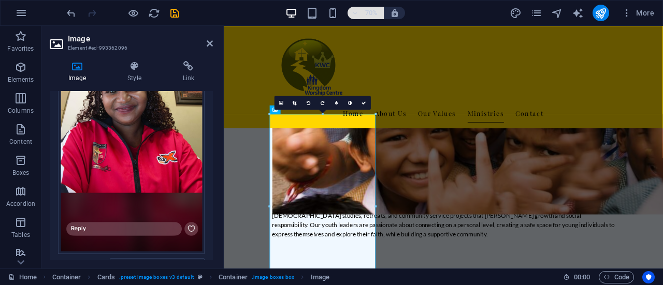
click at [353, 10] on icon "button" at bounding box center [355, 13] width 7 height 7
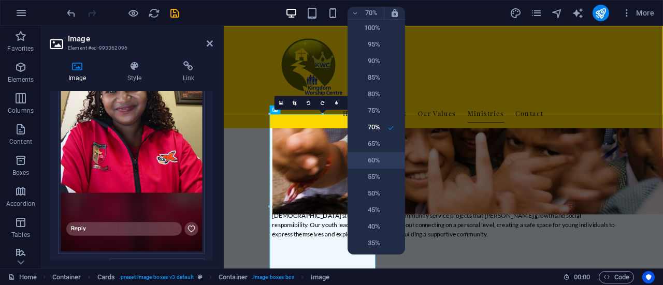
click at [375, 157] on h6 "60%" at bounding box center [367, 160] width 26 height 12
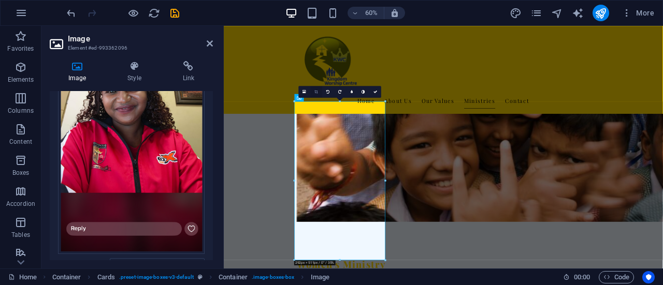
click at [317, 88] on link at bounding box center [316, 92] width 12 height 12
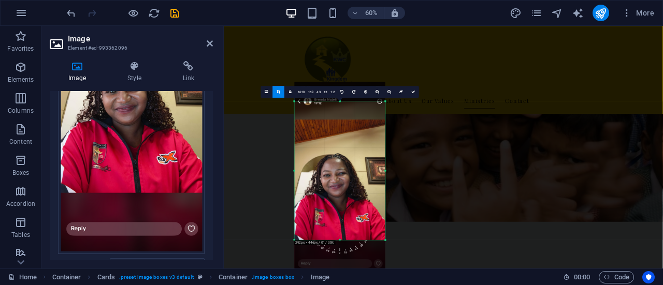
drag, startPoint x: 341, startPoint y: 258, endPoint x: 350, endPoint y: 225, distance: 34.3
click at [350, 225] on div "180 170 160 150 140 130 120 110 100 90 80 70 60 50 40 30 20 10 0 -10 -20 -30 -4…" at bounding box center [340, 170] width 91 height 139
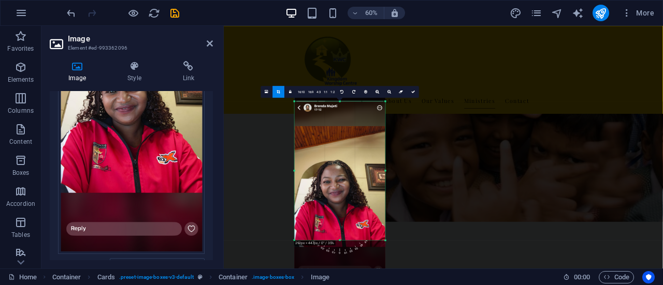
click at [335, 111] on div at bounding box center [340, 187] width 91 height 196
click at [411, 92] on icon at bounding box center [413, 92] width 4 height 4
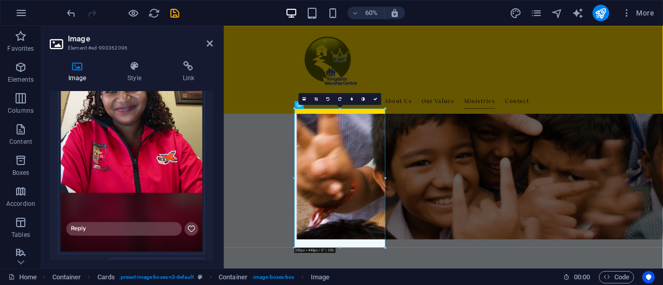
scroll to position [2113, 0]
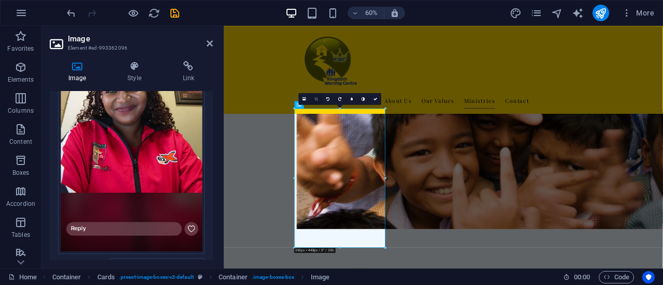
click at [316, 98] on icon at bounding box center [316, 99] width 4 height 4
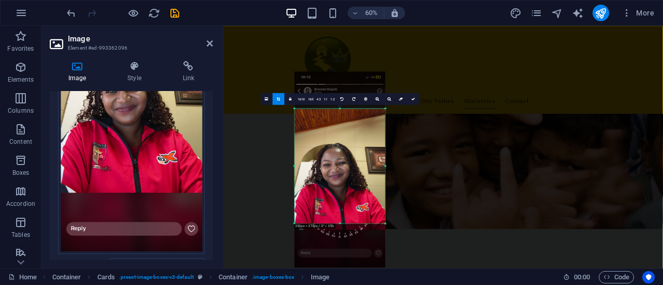
drag, startPoint x: 339, startPoint y: 108, endPoint x: 338, endPoint y: 149, distance: 40.4
click at [338, 149] on div "180 170 160 150 140 130 120 110 100 90 80 70 60 50 40 30 20 10 0 -10 -20 -30 -4…" at bounding box center [340, 166] width 91 height 115
click at [413, 96] on link at bounding box center [413, 99] width 12 height 12
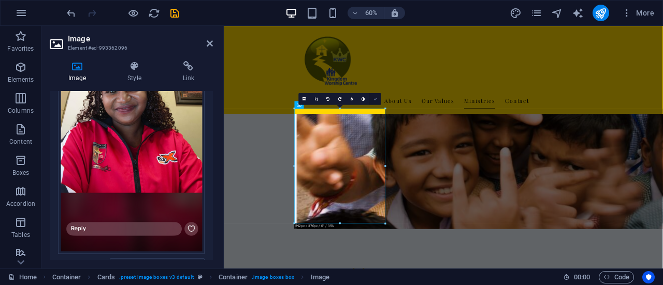
click at [376, 100] on icon at bounding box center [375, 99] width 4 height 4
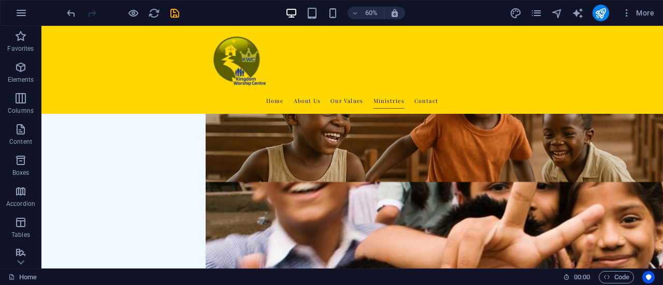
scroll to position [1736, 0]
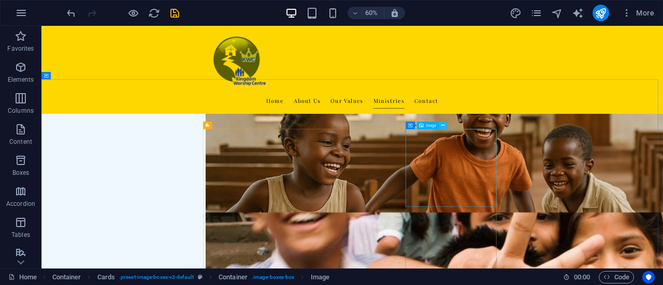
click at [442, 127] on icon at bounding box center [443, 125] width 4 height 7
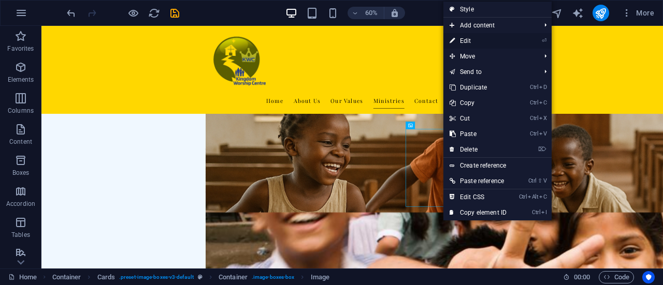
click at [463, 41] on link "⏎ Edit" at bounding box center [477, 41] width 69 height 16
select select "px"
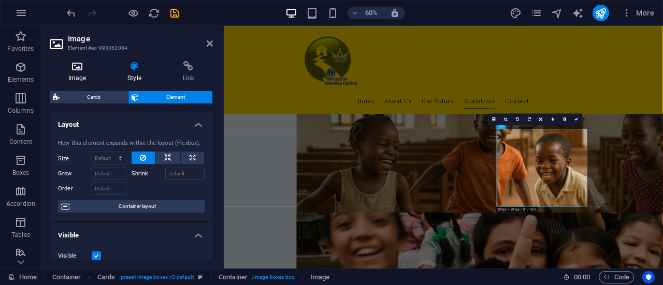
click at [84, 75] on h4 "Image" at bounding box center [79, 72] width 59 height 22
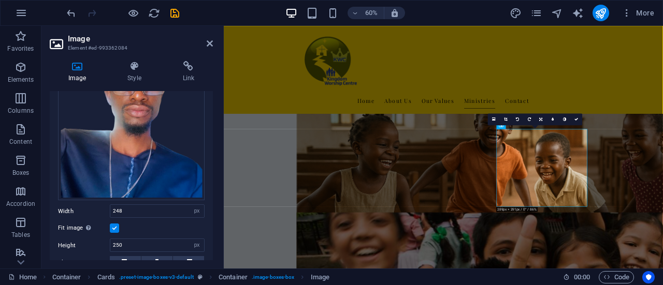
scroll to position [113, 0]
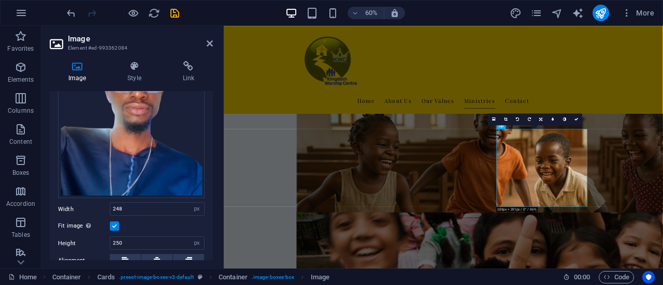
click at [117, 223] on label at bounding box center [114, 226] width 9 height 9
click at [0, 0] on input "Fit image Automatically fit image to a fixed width and height" at bounding box center [0, 0] width 0 height 0
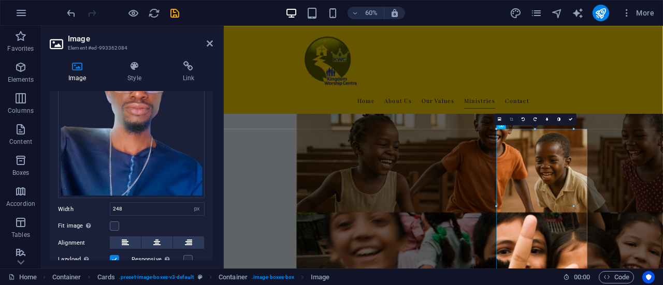
click at [513, 120] on icon at bounding box center [512, 120] width 4 height 4
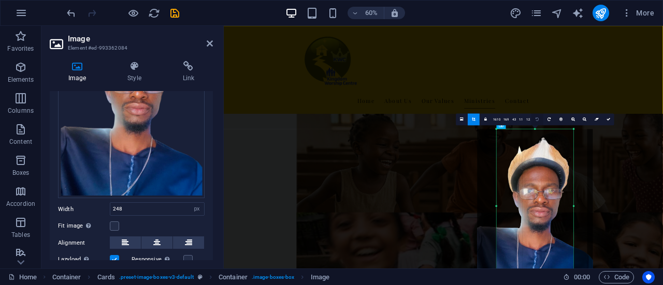
click at [531, 120] on link at bounding box center [537, 119] width 12 height 12
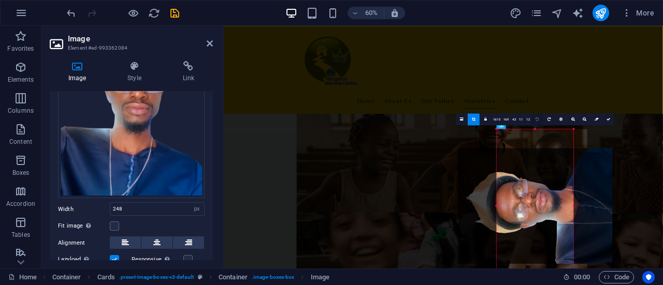
click at [531, 120] on link at bounding box center [537, 119] width 12 height 12
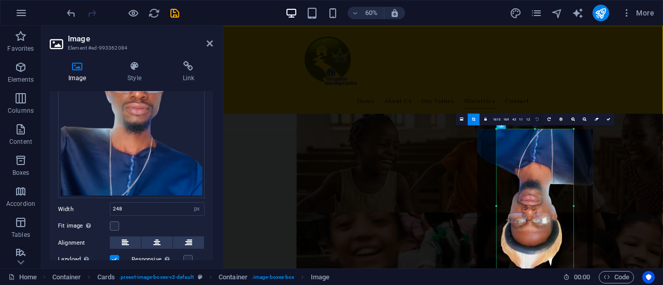
click at [531, 120] on link at bounding box center [537, 119] width 12 height 12
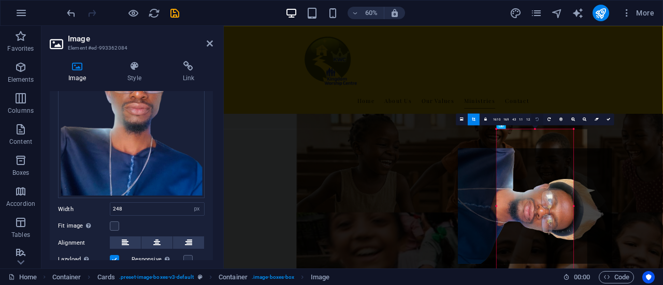
click at [531, 120] on link at bounding box center [537, 119] width 12 height 12
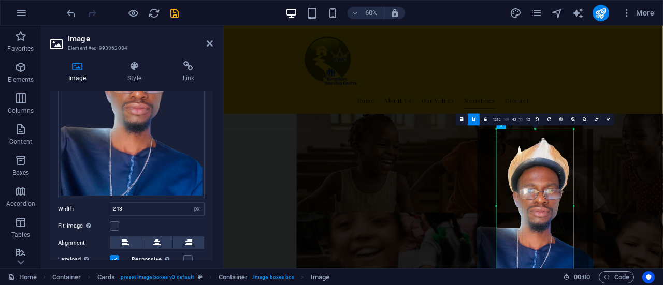
click at [507, 121] on link "16:9" at bounding box center [506, 120] width 9 height 12
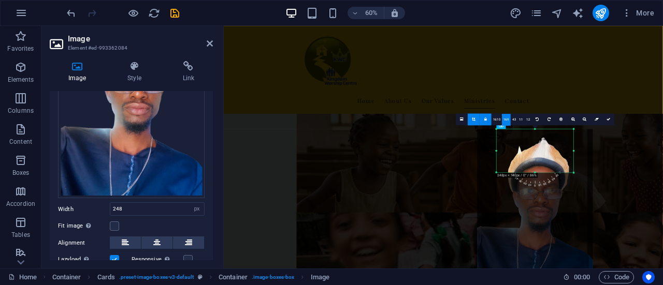
click at [490, 120] on link at bounding box center [485, 119] width 12 height 12
click at [497, 118] on link "16:10" at bounding box center [496, 120] width 10 height 12
click at [505, 117] on link "16:9" at bounding box center [506, 120] width 9 height 12
click at [513, 121] on link "4:3" at bounding box center [514, 120] width 7 height 12
click at [520, 121] on link "1:1" at bounding box center [520, 120] width 7 height 12
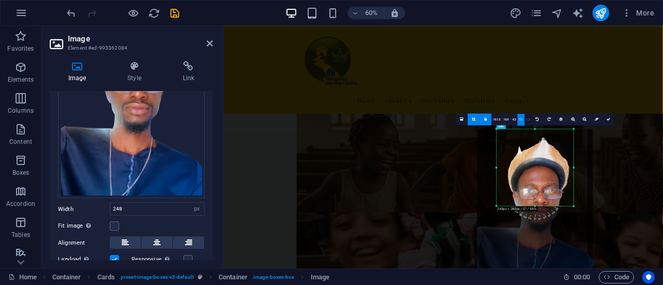
click at [527, 121] on link "1:2" at bounding box center [528, 120] width 7 height 12
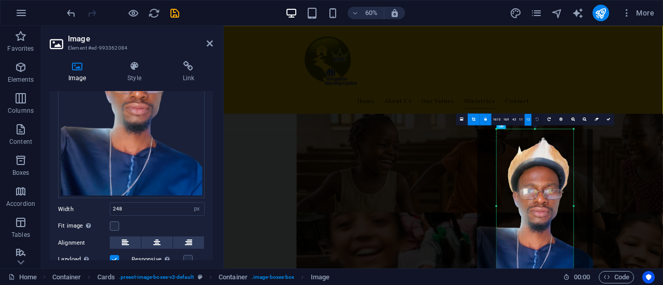
click at [531, 125] on link at bounding box center [537, 119] width 12 height 12
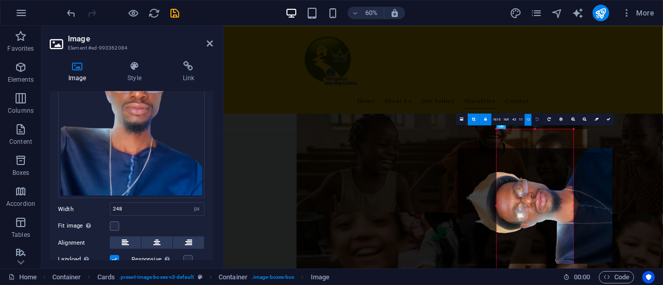
click at [531, 125] on link at bounding box center [537, 119] width 12 height 12
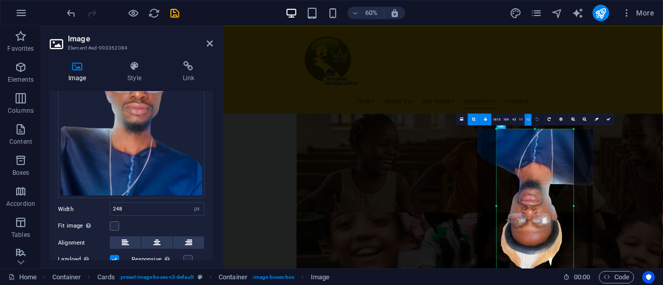
click at [531, 125] on link at bounding box center [537, 119] width 12 height 12
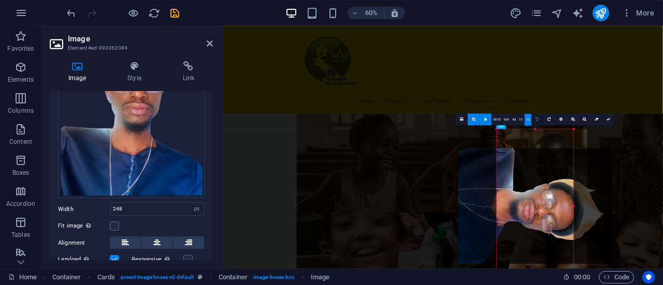
click at [531, 125] on link at bounding box center [537, 119] width 12 height 12
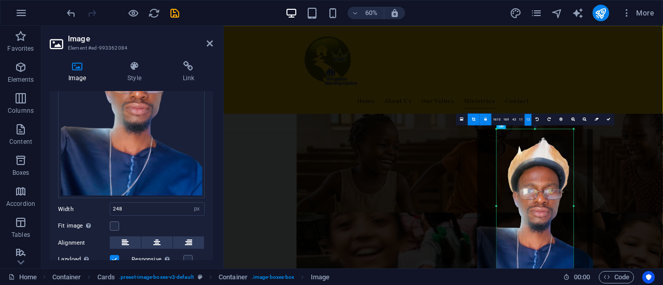
click at [486, 119] on icon at bounding box center [485, 120] width 3 height 4
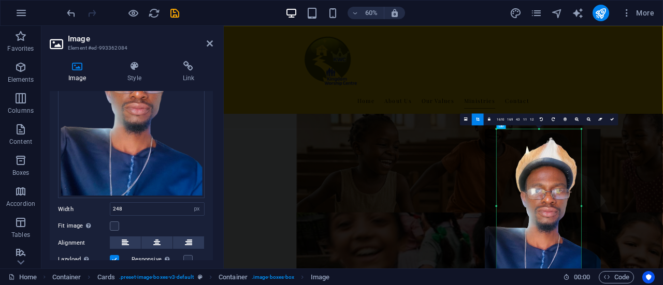
drag, startPoint x: 497, startPoint y: 207, endPoint x: 484, endPoint y: 205, distance: 13.1
click at [497, 205] on div "180 170 160 150 140 130 120 110 100 90 80 70 60 50 40 30 20 10 0 -10 -20 -30 -4…" at bounding box center [539, 206] width 85 height 154
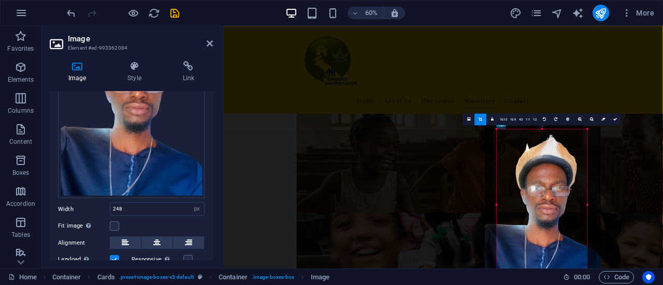
drag, startPoint x: 581, startPoint y: 130, endPoint x: 646, endPoint y: 181, distance: 83.0
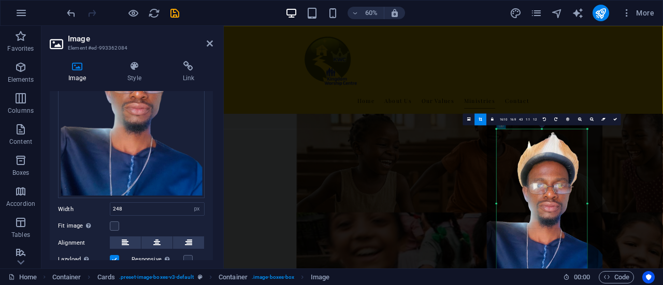
click at [497, 134] on div "180 170 160 150 140 130 120 110 100 90 80 70 60 50 40 30 20 10 0 -10 -20 -30 -4…" at bounding box center [542, 203] width 91 height 149
click at [479, 120] on icon at bounding box center [481, 120] width 4 height 4
type input "292"
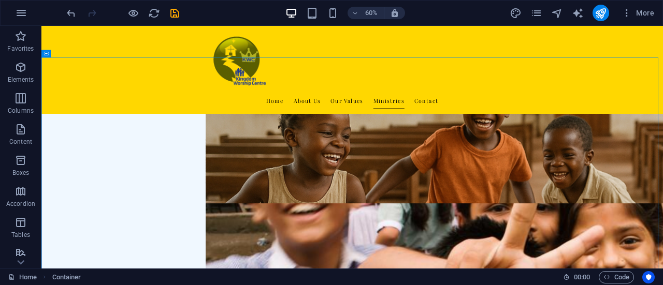
scroll to position [1699, 0]
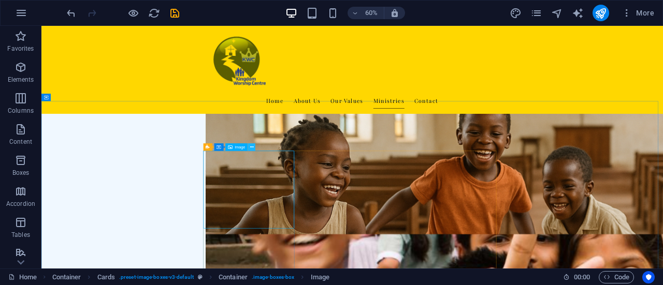
click at [253, 148] on icon at bounding box center [252, 147] width 4 height 7
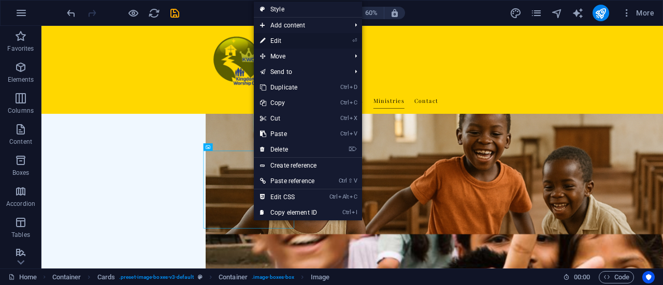
click at [280, 41] on link "⏎ Edit" at bounding box center [288, 41] width 69 height 16
select select "vw"
select select "px"
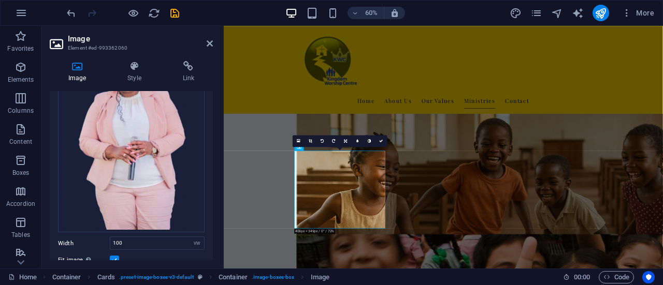
scroll to position [103, 0]
drag, startPoint x: 211, startPoint y: 147, endPoint x: 14, endPoint y: 266, distance: 229.8
click at [115, 255] on label at bounding box center [114, 259] width 9 height 9
click at [0, 0] on input "Fit image Automatically fit image to a fixed width and height" at bounding box center [0, 0] width 0 height 0
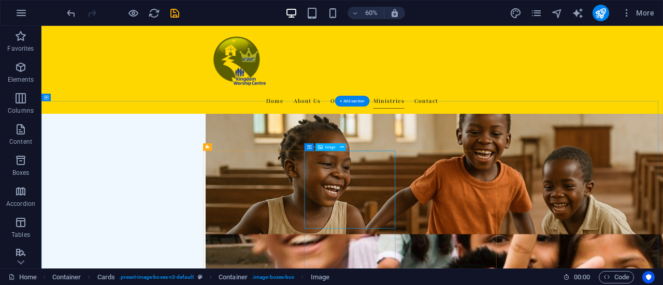
click at [341, 148] on icon at bounding box center [342, 147] width 4 height 7
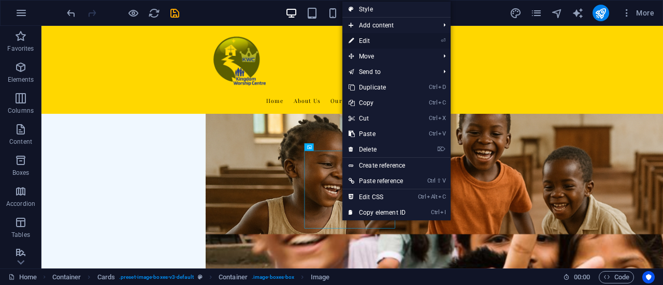
click at [365, 39] on link "⏎ Edit" at bounding box center [376, 41] width 69 height 16
select select "px"
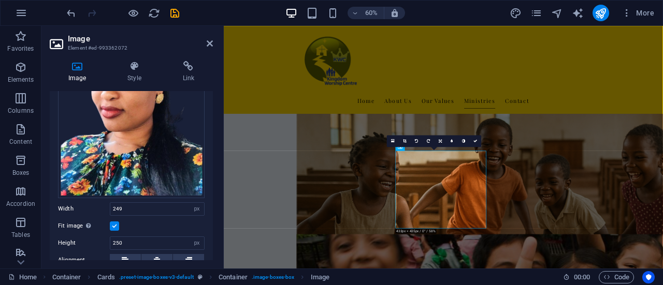
scroll to position [115, 0]
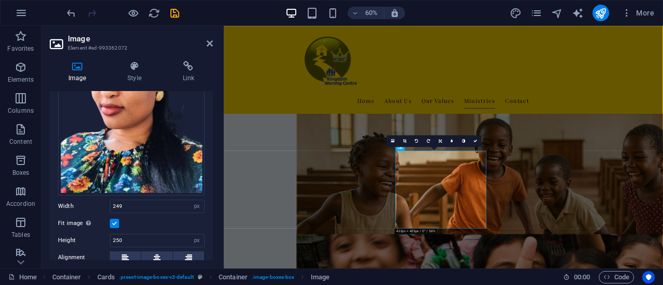
click at [115, 221] on label at bounding box center [114, 223] width 9 height 9
click at [0, 0] on input "Fit image Automatically fit image to a fixed width and height" at bounding box center [0, 0] width 0 height 0
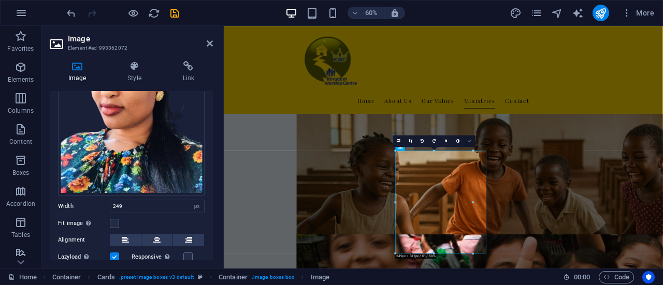
click at [474, 143] on link at bounding box center [470, 141] width 12 height 12
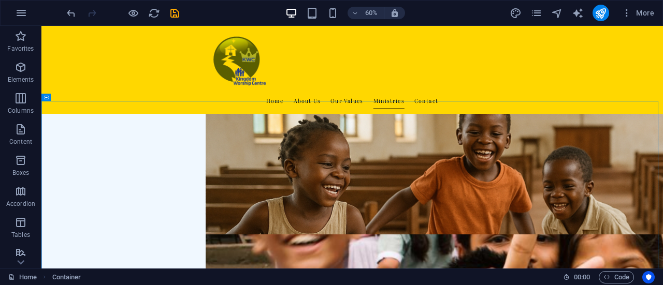
drag, startPoint x: 1068, startPoint y: 227, endPoint x: 1074, endPoint y: 248, distance: 21.5
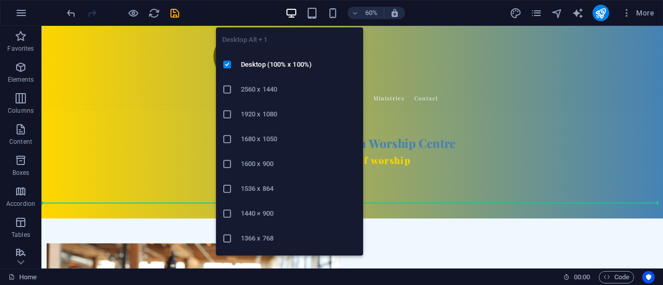
scroll to position [0, 0]
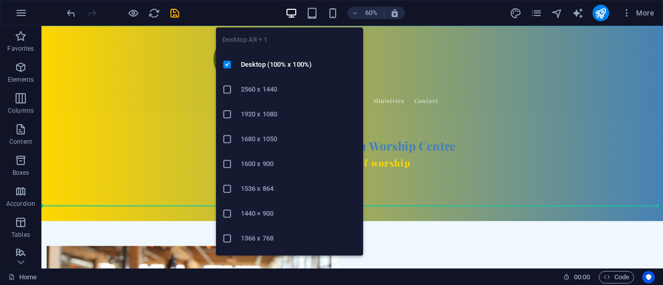
click at [292, 17] on icon "button" at bounding box center [291, 13] width 12 height 12
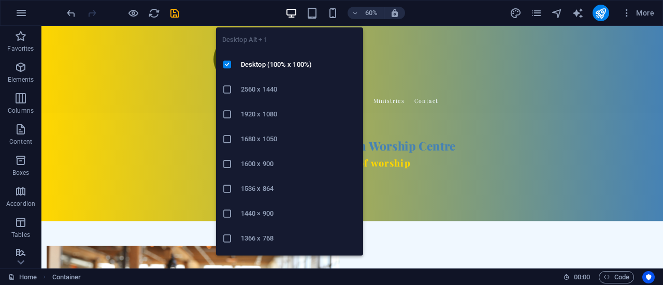
click at [292, 17] on icon "button" at bounding box center [291, 13] width 12 height 12
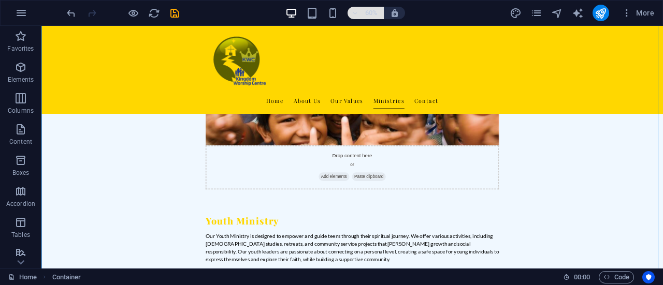
click at [357, 13] on icon "button" at bounding box center [355, 13] width 7 height 7
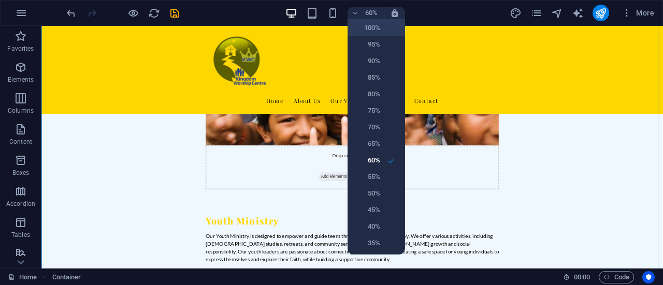
click at [376, 31] on h6 "100%" at bounding box center [367, 28] width 26 height 12
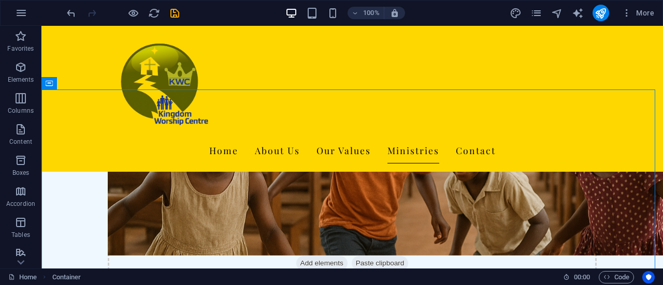
scroll to position [1761, 0]
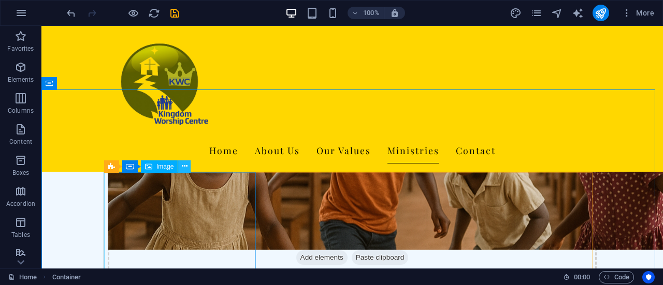
click at [186, 167] on icon at bounding box center [185, 166] width 6 height 11
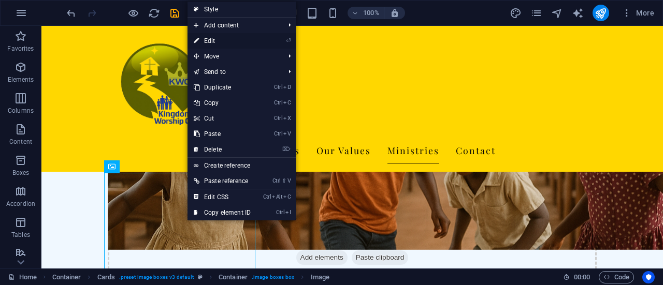
click at [216, 40] on link "⏎ Edit" at bounding box center [221, 41] width 69 height 16
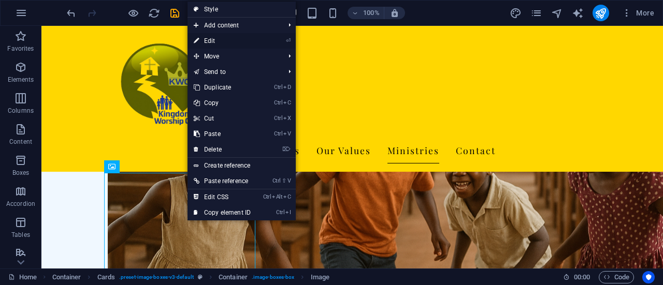
scroll to position [1835, 0]
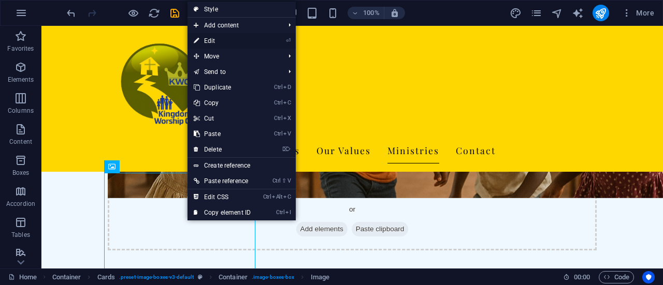
select select "vw"
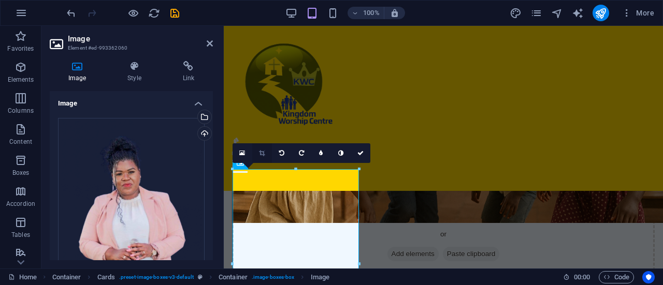
click at [260, 153] on icon at bounding box center [262, 153] width 6 height 6
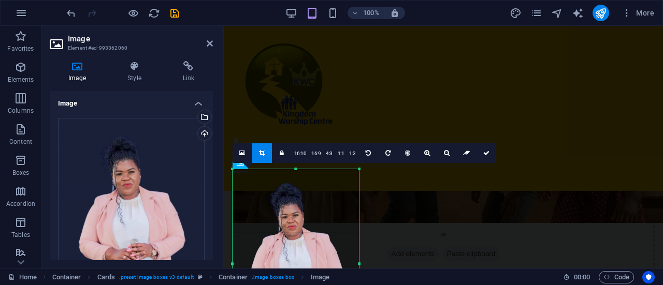
click at [264, 162] on link at bounding box center [262, 153] width 20 height 20
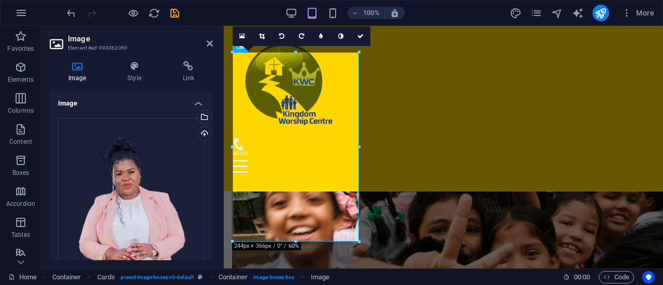
scroll to position [1958, 0]
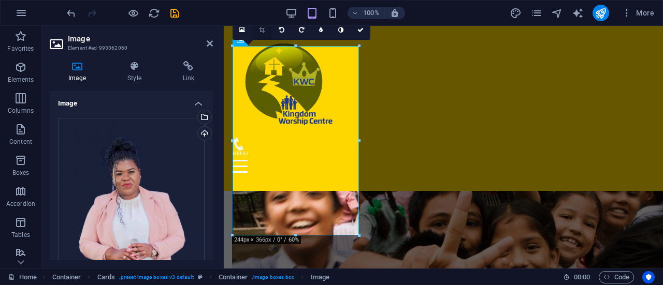
click at [262, 35] on link at bounding box center [262, 30] width 20 height 20
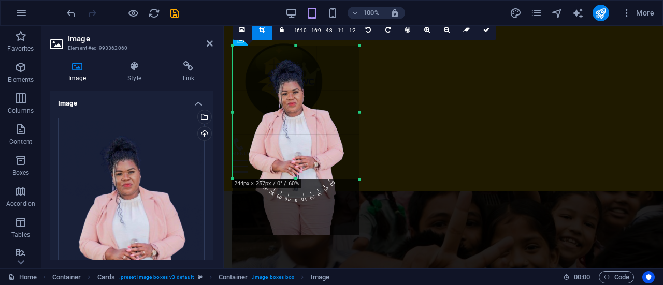
drag, startPoint x: 295, startPoint y: 237, endPoint x: 299, endPoint y: 180, distance: 56.6
click at [299, 180] on div at bounding box center [295, 180] width 126 height 4
click at [484, 30] on icon at bounding box center [486, 30] width 6 height 6
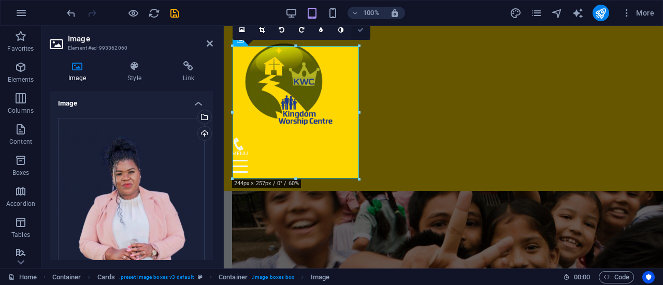
click at [365, 27] on link at bounding box center [361, 30] width 20 height 20
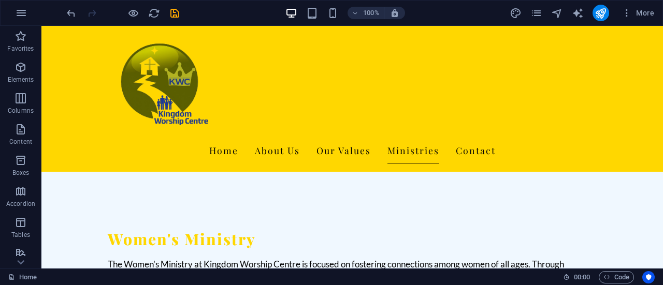
scroll to position [2328, 0]
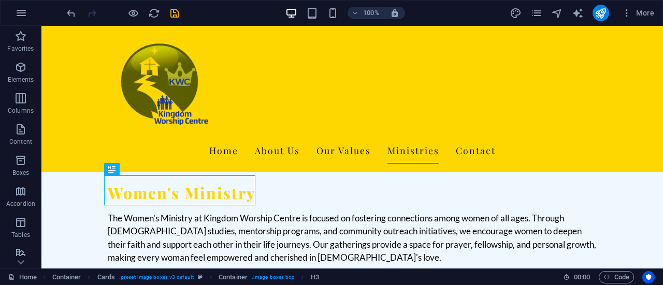
scroll to position [2379, 0]
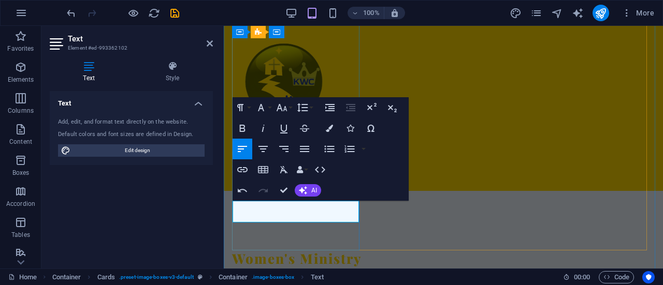
drag, startPoint x: 302, startPoint y: 209, endPoint x: 242, endPoint y: 211, distance: 59.6
click at [245, 128] on icon "button" at bounding box center [242, 128] width 12 height 12
click at [268, 109] on button "Font Family" at bounding box center [263, 107] width 20 height 21
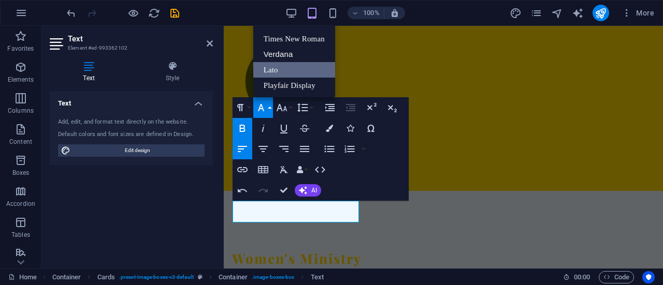
scroll to position [0, 0]
click at [287, 107] on icon "button" at bounding box center [281, 107] width 12 height 12
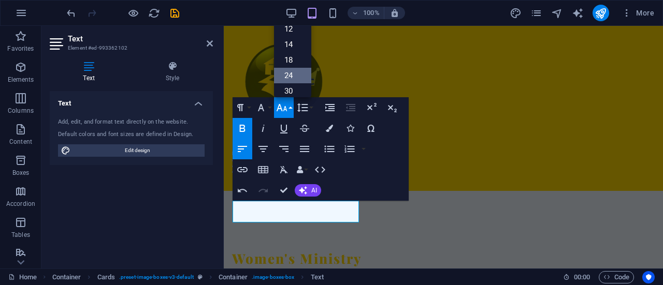
click at [286, 72] on link "24" at bounding box center [292, 76] width 37 height 16
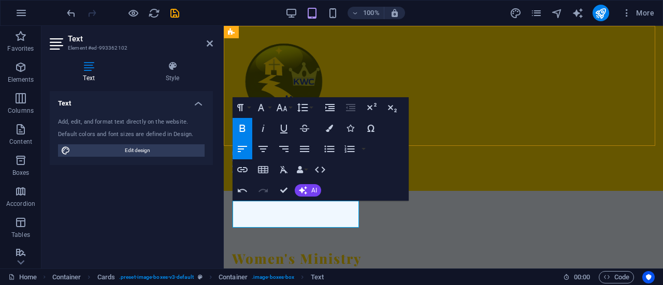
click at [424, 103] on div "Home About Us Our Values Ministries Contact" at bounding box center [443, 108] width 439 height 165
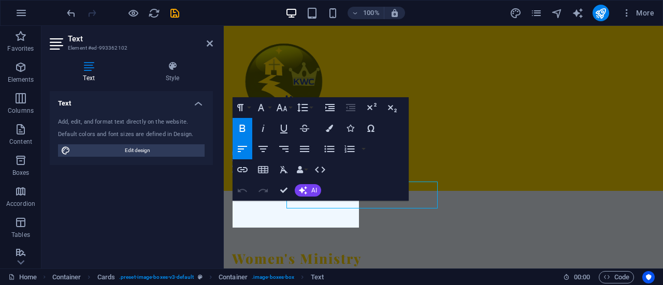
click at [169, 191] on div "Text Add, edit, and format text directly on the website. Default colors and fon…" at bounding box center [131, 175] width 163 height 169
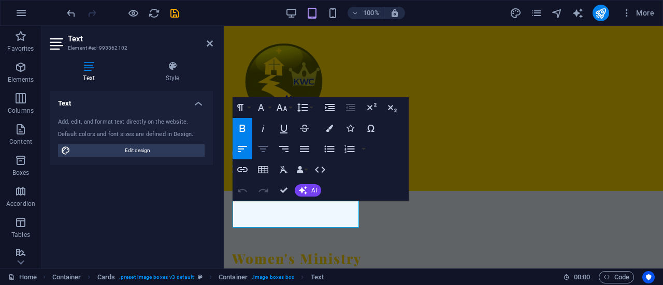
click at [268, 149] on icon "button" at bounding box center [263, 149] width 12 height 12
click at [454, 130] on div "Home About Us Our Values Ministries Contact" at bounding box center [443, 108] width 439 height 165
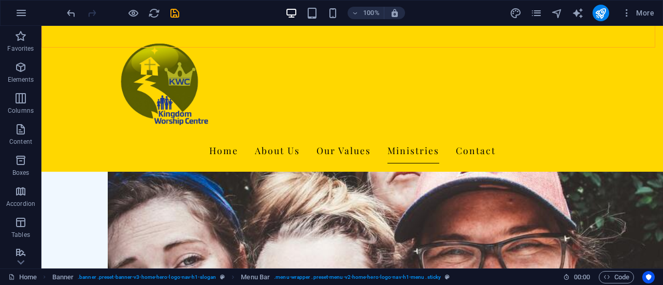
scroll to position [2531, 0]
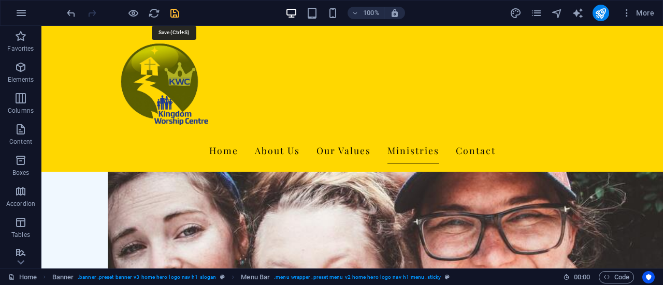
click at [172, 11] on icon "save" at bounding box center [175, 13] width 12 height 12
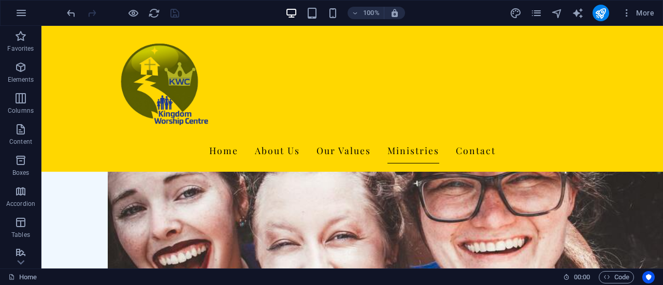
scroll to position [2664, 0]
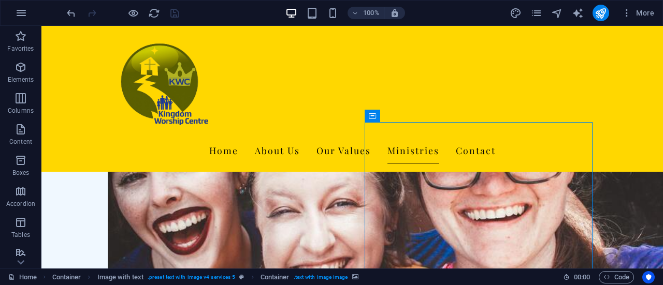
scroll to position [2702, 0]
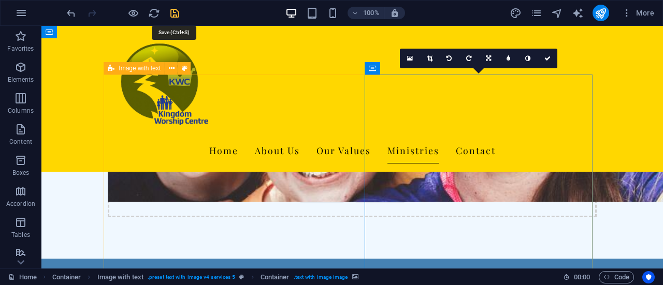
click at [176, 10] on icon "save" at bounding box center [175, 13] width 12 height 12
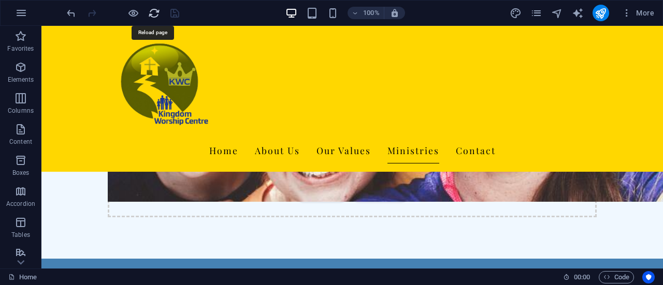
click at [155, 16] on icon "reload" at bounding box center [154, 13] width 12 height 12
click at [153, 16] on icon "reload" at bounding box center [154, 13] width 12 height 12
click at [153, 12] on icon "reload" at bounding box center [154, 13] width 12 height 12
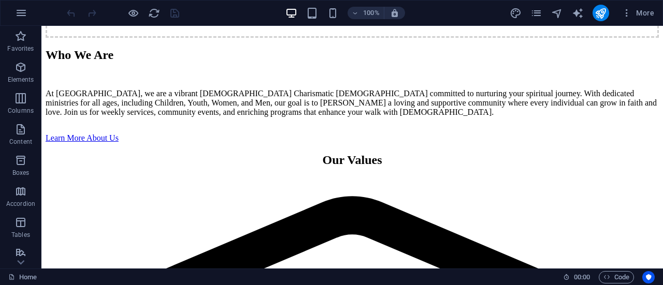
scroll to position [1286, 0]
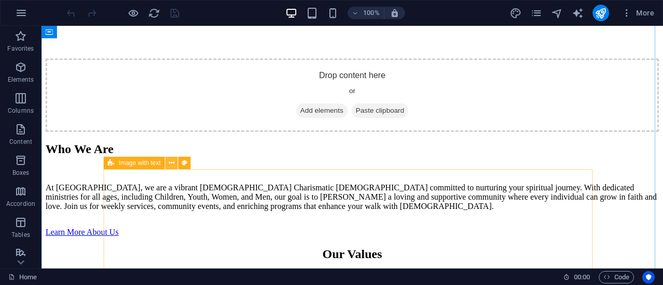
click at [172, 166] on icon at bounding box center [172, 163] width 6 height 11
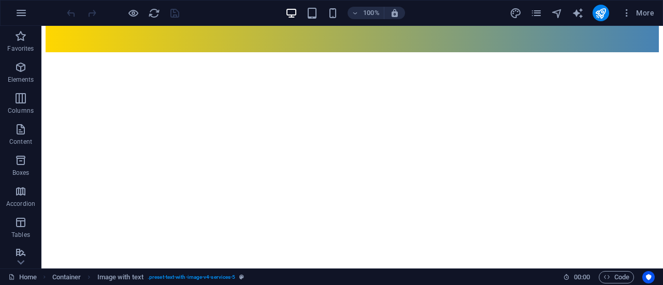
scroll to position [1029, 0]
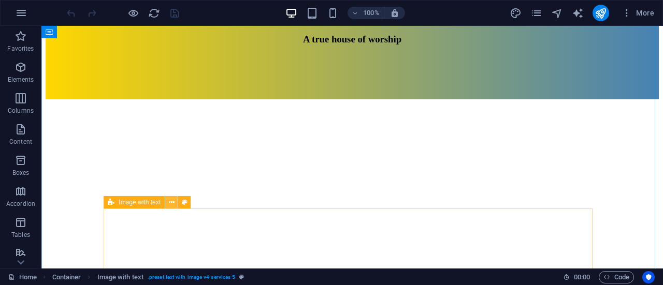
click at [167, 206] on button at bounding box center [171, 202] width 12 height 12
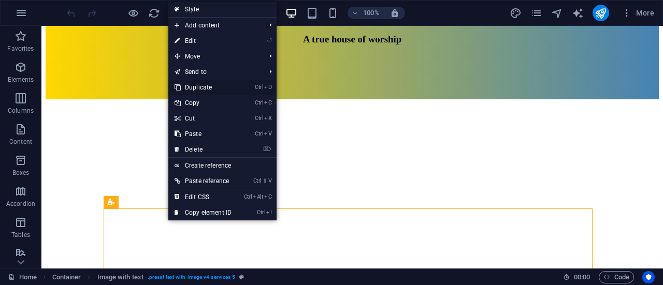
click at [207, 85] on link "Ctrl D Duplicate" at bounding box center [202, 88] width 69 height 16
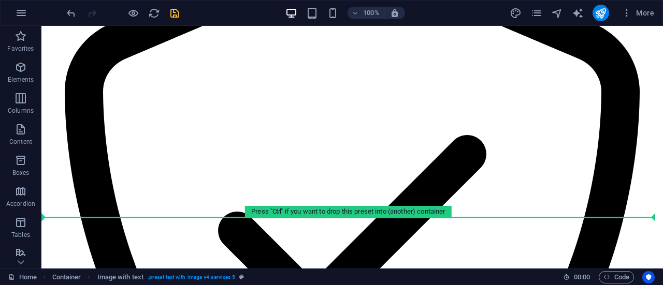
scroll to position [1668, 0]
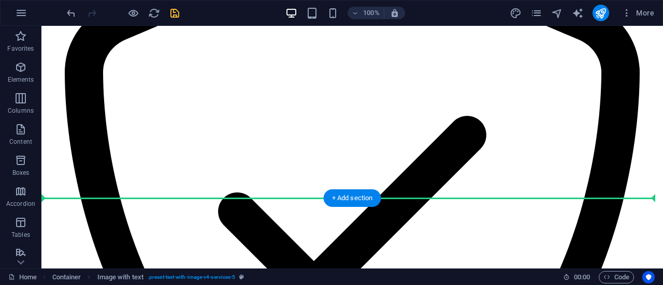
drag, startPoint x: 166, startPoint y: 186, endPoint x: 238, endPoint y: 168, distance: 74.1
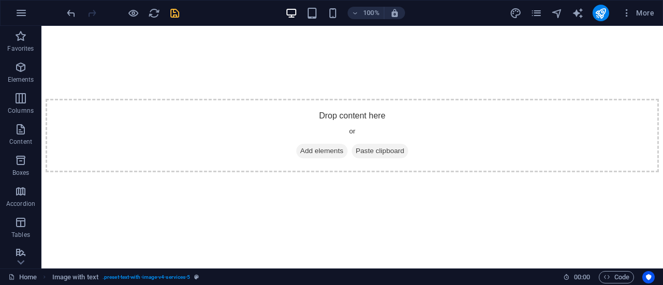
scroll to position [3761, 0]
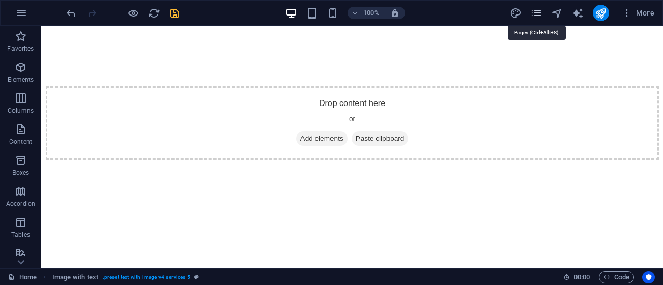
click at [536, 11] on icon "pages" at bounding box center [536, 13] width 12 height 12
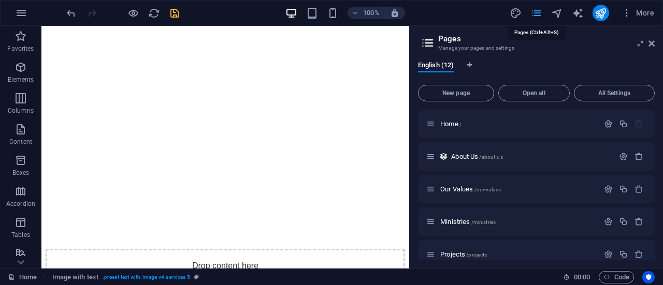
scroll to position [1969, 0]
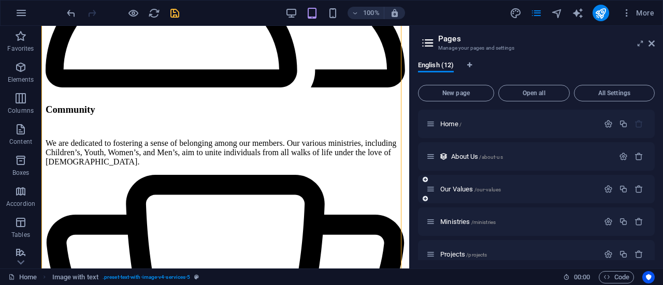
click at [506, 193] on div "Our Values /our-values" at bounding box center [512, 189] width 172 height 12
click at [489, 191] on span "/our-values" at bounding box center [487, 190] width 27 height 6
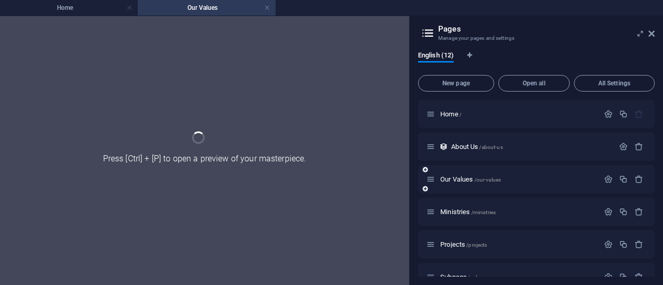
click at [489, 191] on div "Our Values /our-values" at bounding box center [536, 179] width 237 height 28
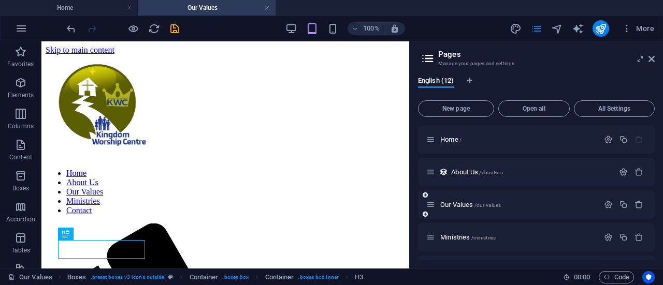
scroll to position [0, 0]
click at [636, 201] on icon "button" at bounding box center [638, 204] width 9 height 9
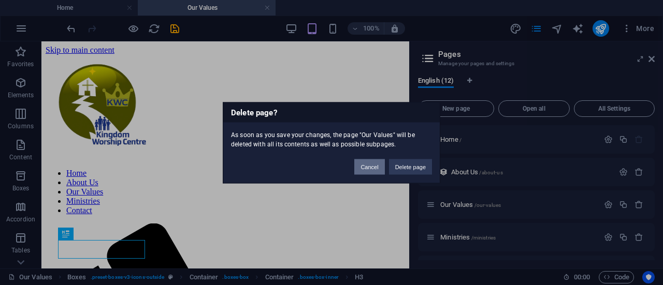
click at [370, 167] on button "Cancel" at bounding box center [369, 167] width 30 height 16
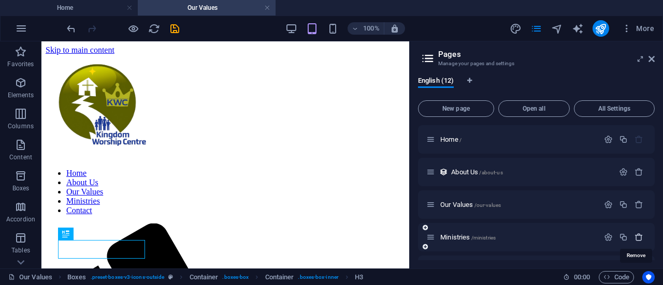
click at [638, 238] on icon "button" at bounding box center [638, 237] width 9 height 9
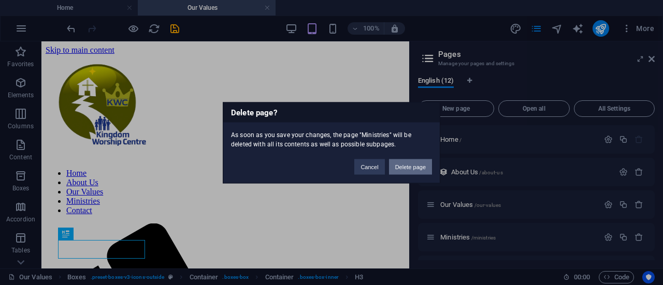
click at [412, 164] on button "Delete page" at bounding box center [410, 167] width 43 height 16
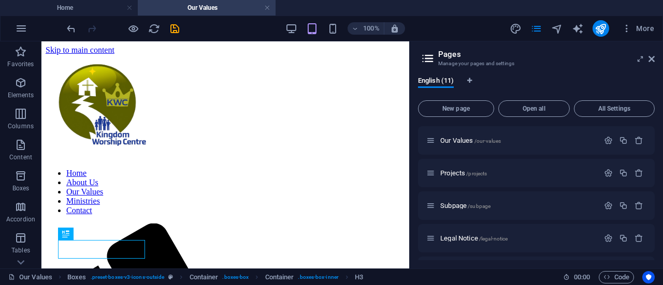
scroll to position [66, 0]
click at [662, 186] on div "English (11) New page Open all All Settings Home / About Us /about-us Our Value…" at bounding box center [536, 168] width 253 height 200
click at [501, 241] on div "Legal Notice /legal-notice" at bounding box center [512, 237] width 172 height 12
click at [495, 237] on span "/legal-notice" at bounding box center [493, 238] width 29 height 6
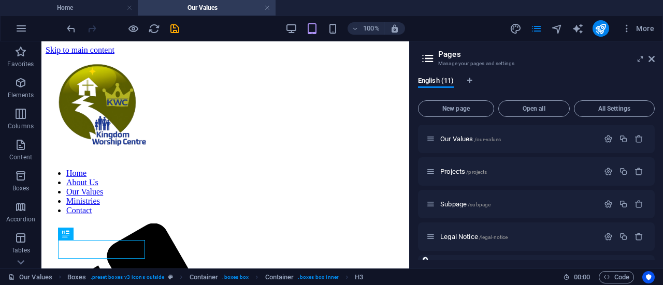
click at [495, 255] on div "Privacy /privacy" at bounding box center [536, 269] width 237 height 28
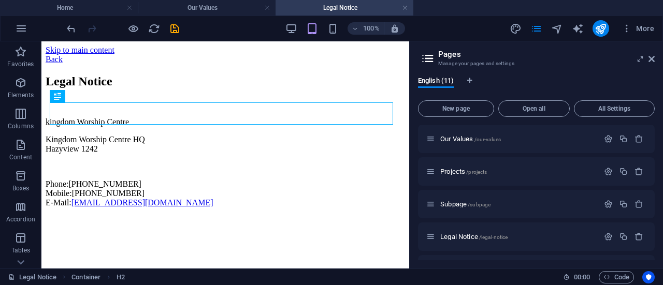
scroll to position [0, 0]
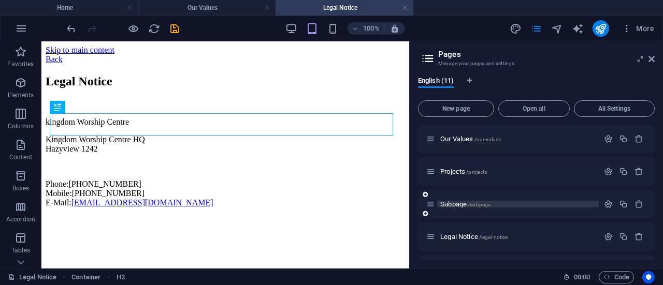
click at [496, 201] on p "Subpage /subpage" at bounding box center [517, 204] width 155 height 7
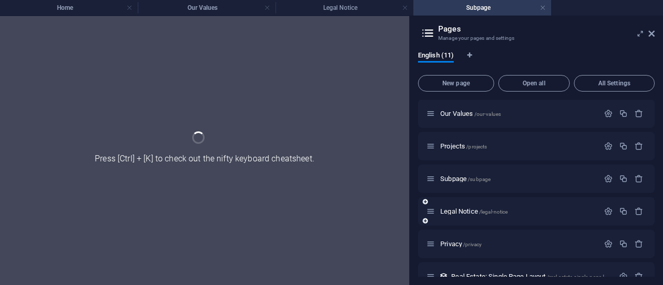
click at [496, 201] on div "Legal Notice /legal-notice" at bounding box center [536, 211] width 237 height 28
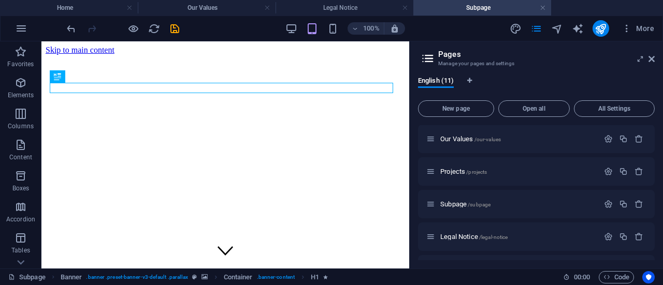
click at [522, 60] on h3 "Manage your pages and settings" at bounding box center [536, 63] width 196 height 9
click at [75, 4] on h4 "Home" at bounding box center [69, 7] width 138 height 11
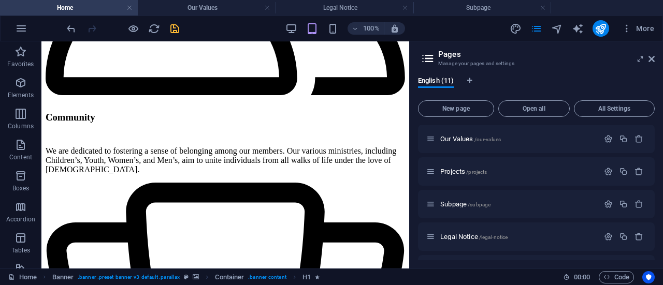
scroll to position [1969, 0]
